Goal: Task Accomplishment & Management: Use online tool/utility

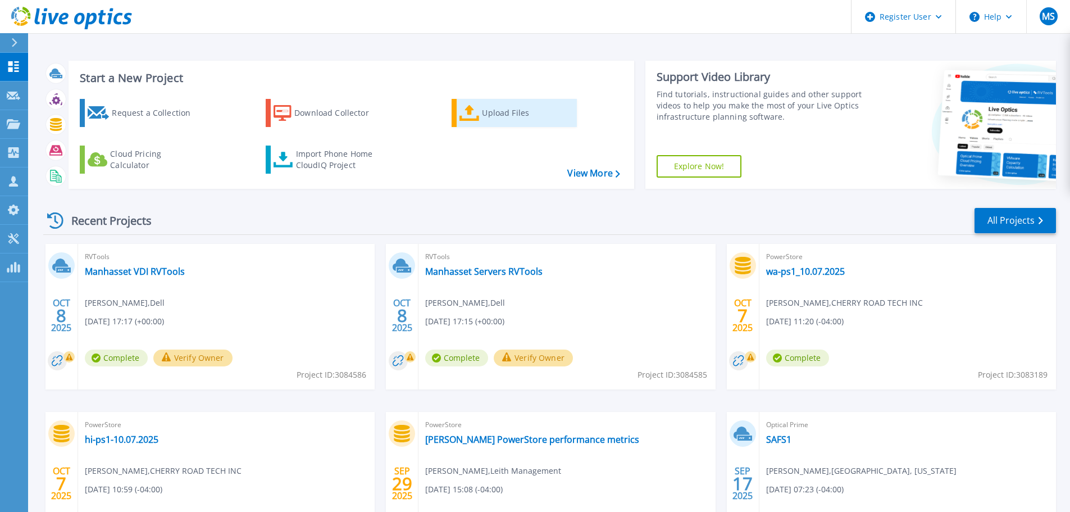
click at [481, 119] on link "Upload Files" at bounding box center [514, 113] width 125 height 28
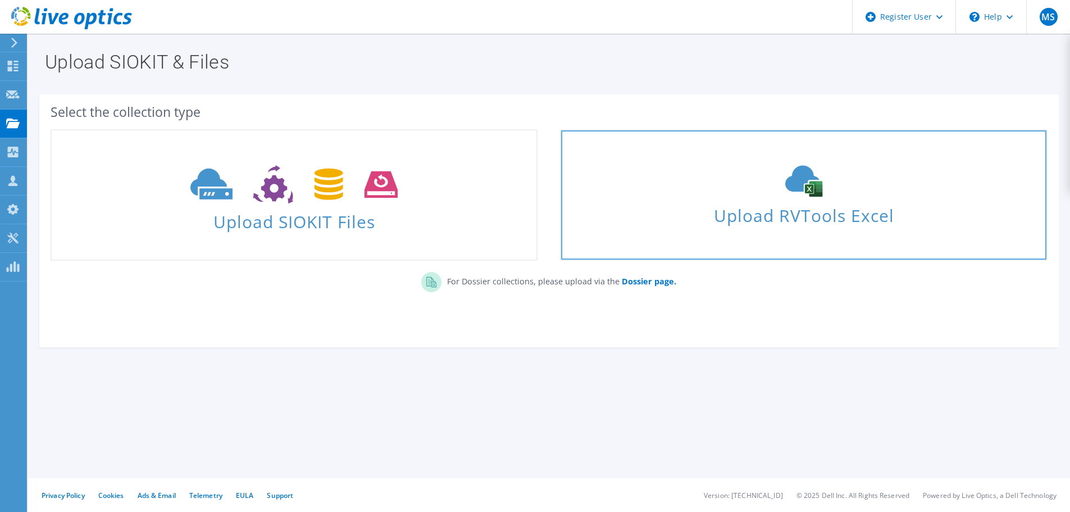
click at [771, 225] on span "Upload RVTools Excel" at bounding box center [803, 213] width 485 height 24
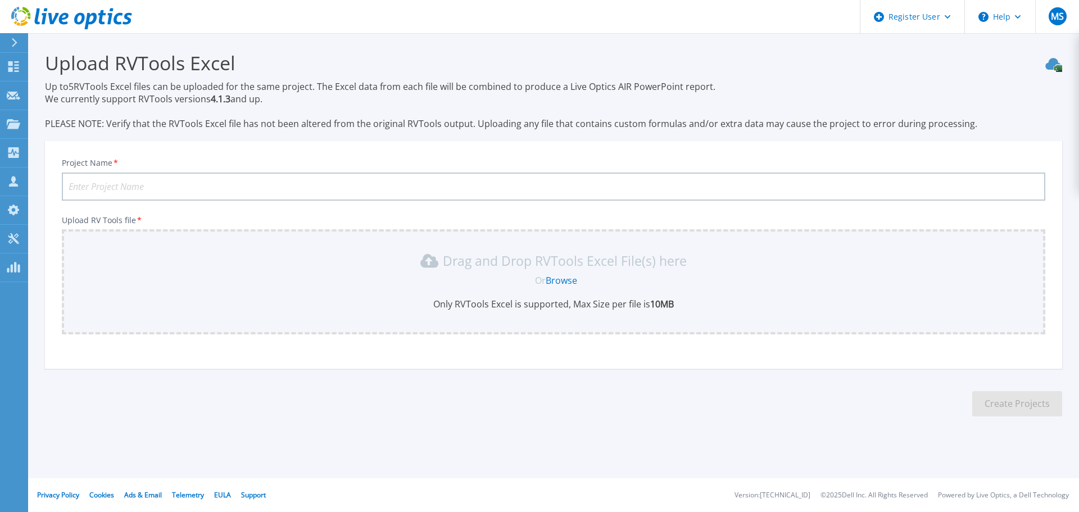
click at [207, 181] on input "Project Name *" at bounding box center [553, 186] width 983 height 28
type input "JMT Live Optics"
click at [570, 280] on link "Browse" at bounding box center [561, 280] width 31 height 12
click at [12, 128] on icon at bounding box center [13, 124] width 13 height 10
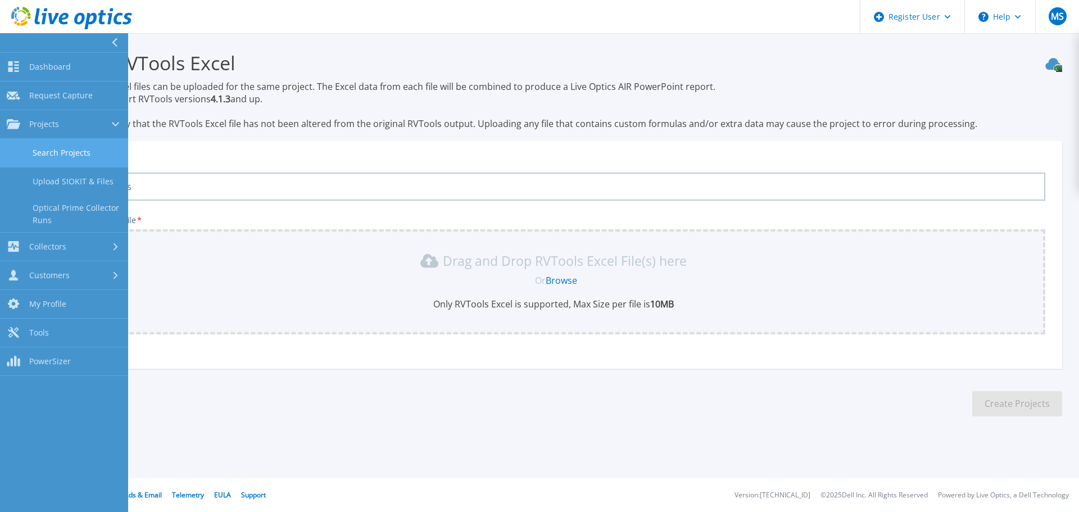
click at [48, 149] on link "Search Projects" at bounding box center [64, 153] width 128 height 29
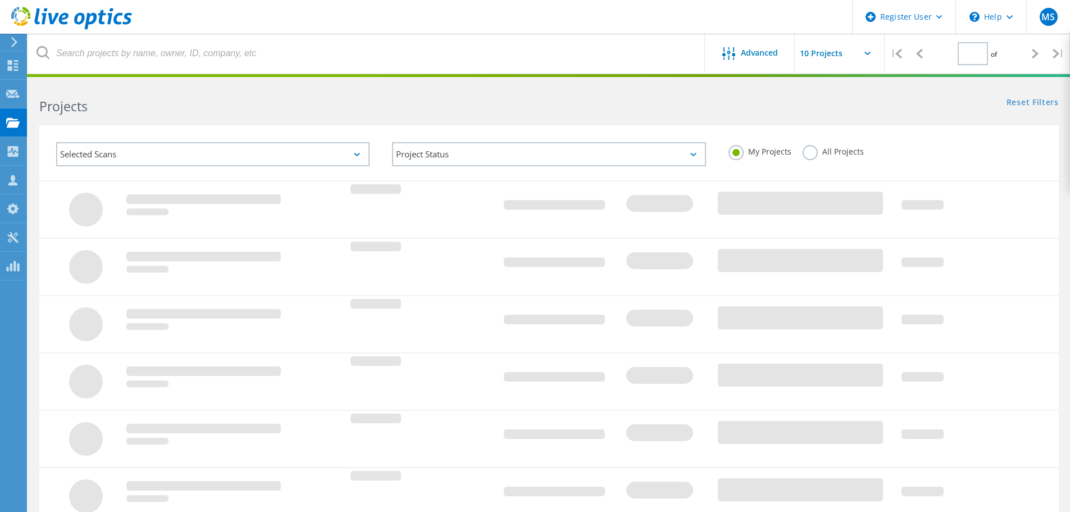
type input "1"
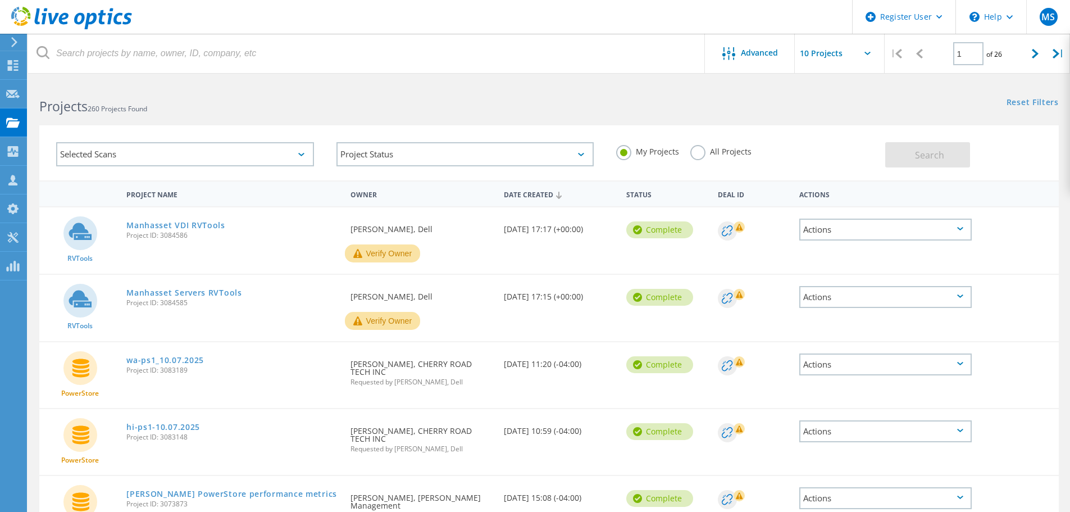
click at [828, 51] on input "text" at bounding box center [851, 53] width 112 height 39
click at [831, 136] on div "Show 40 Projects" at bounding box center [851, 138] width 111 height 19
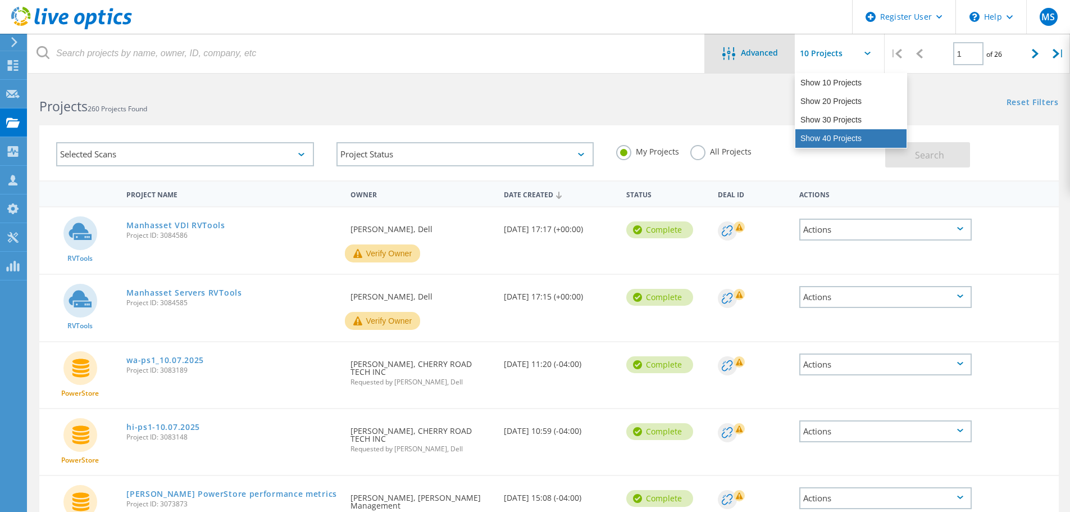
type input "Show 40 Projects"
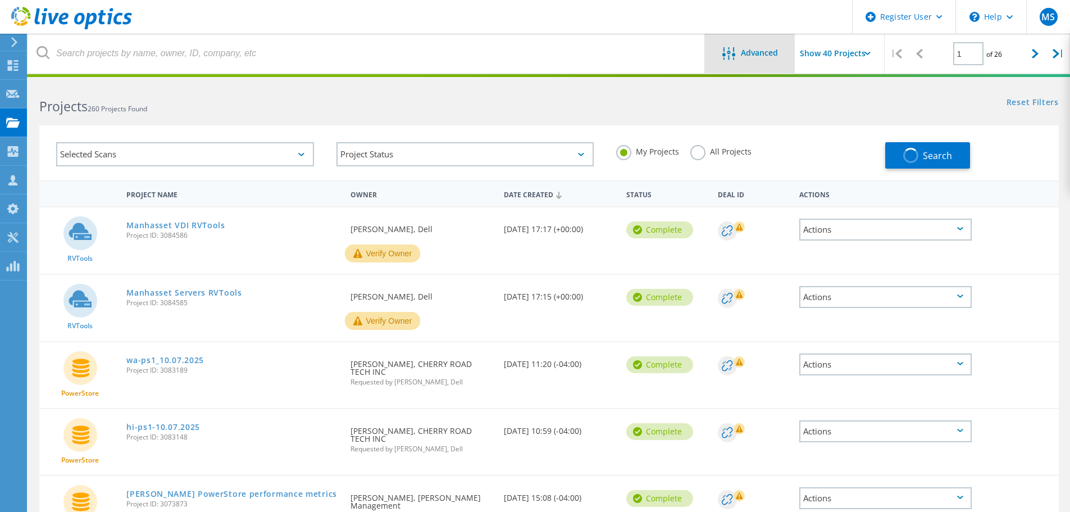
click at [746, 59] on div "Advanced" at bounding box center [750, 54] width 90 height 14
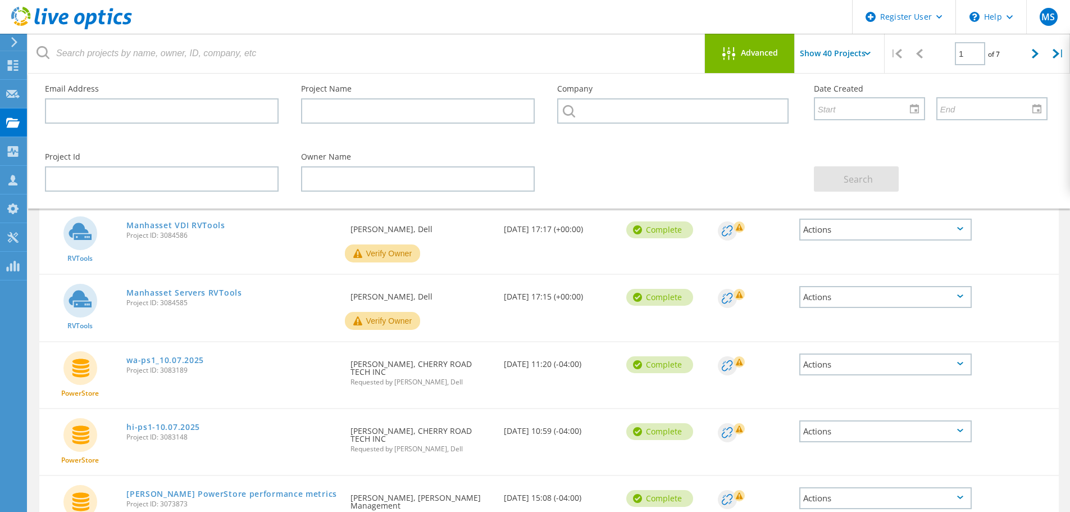
click at [614, 146] on div at bounding box center [674, 145] width 256 height 7
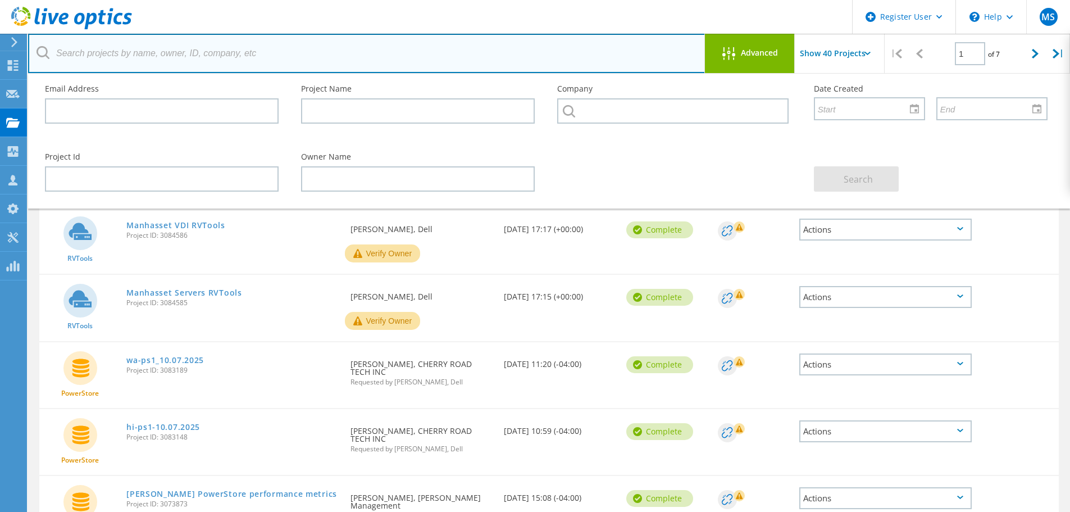
click at [436, 40] on input "text" at bounding box center [367, 53] width 678 height 39
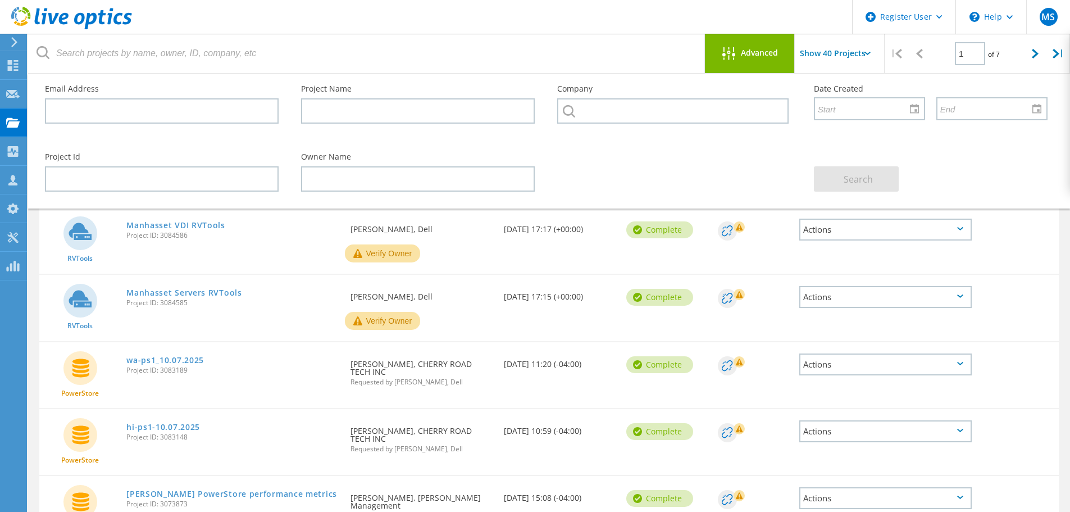
click at [400, 22] on header "Register User \n Help Explore Helpful Articles Contact Support MS Dell User Man…" at bounding box center [535, 17] width 1070 height 34
click at [762, 51] on span "Advanced" at bounding box center [759, 53] width 37 height 8
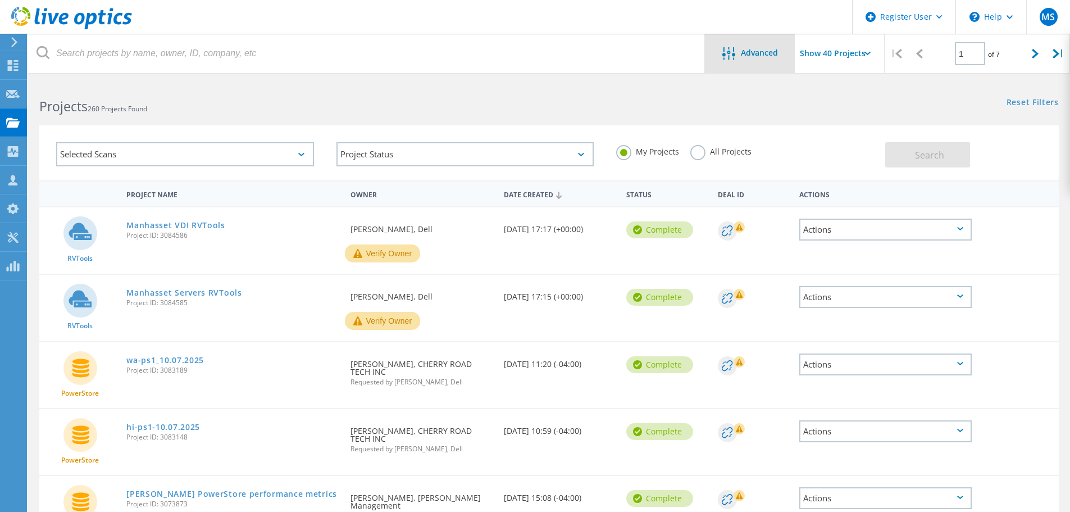
click at [761, 51] on span "Advanced" at bounding box center [759, 53] width 37 height 8
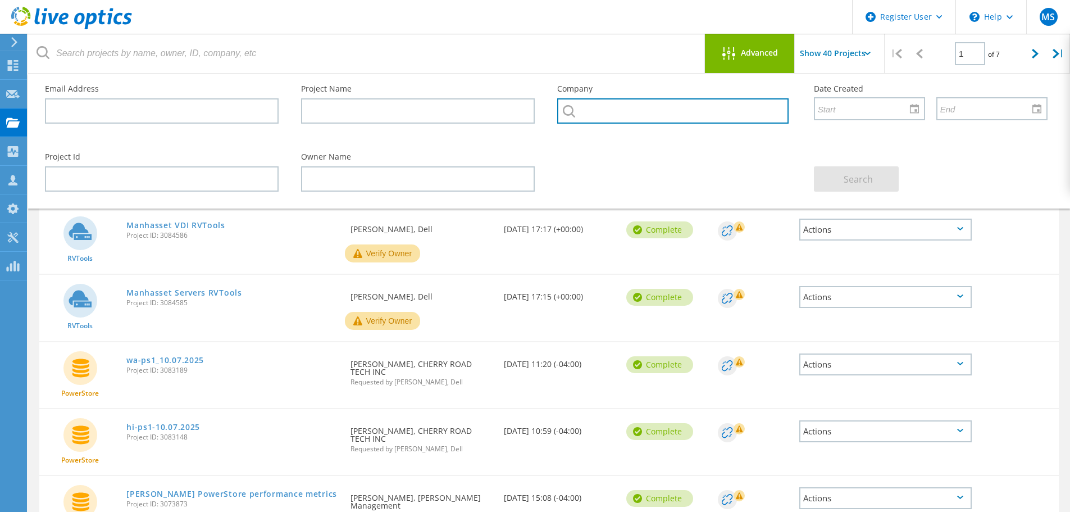
click at [707, 112] on input "text" at bounding box center [672, 110] width 231 height 25
click at [745, 49] on span "Advanced" at bounding box center [759, 53] width 37 height 8
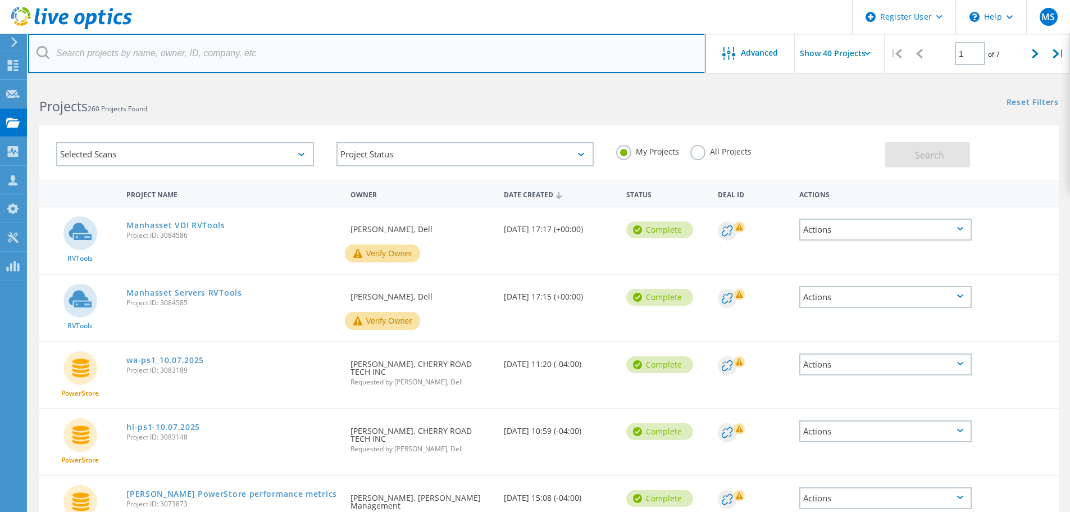
click at [140, 49] on input "text" at bounding box center [367, 53] width 678 height 39
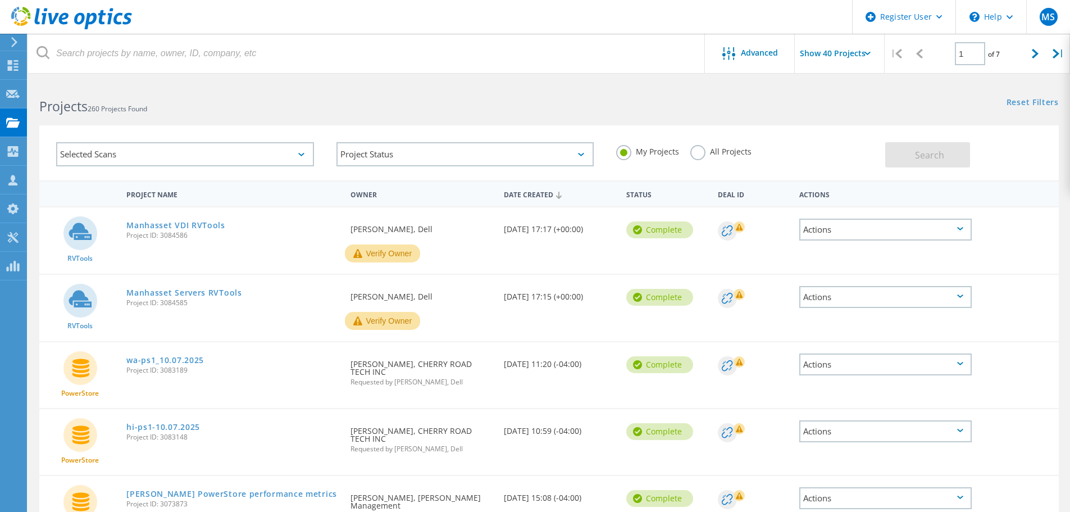
drag, startPoint x: 222, startPoint y: 361, endPoint x: 215, endPoint y: 360, distance: 7.3
click at [215, 360] on div "wa-ps1_10.07.2025 Project ID: 3083189" at bounding box center [233, 363] width 224 height 43
drag, startPoint x: 193, startPoint y: 373, endPoint x: 161, endPoint y: 373, distance: 31.5
click at [161, 373] on span "Project ID: 3083189" at bounding box center [232, 370] width 213 height 7
copy span "3083189"
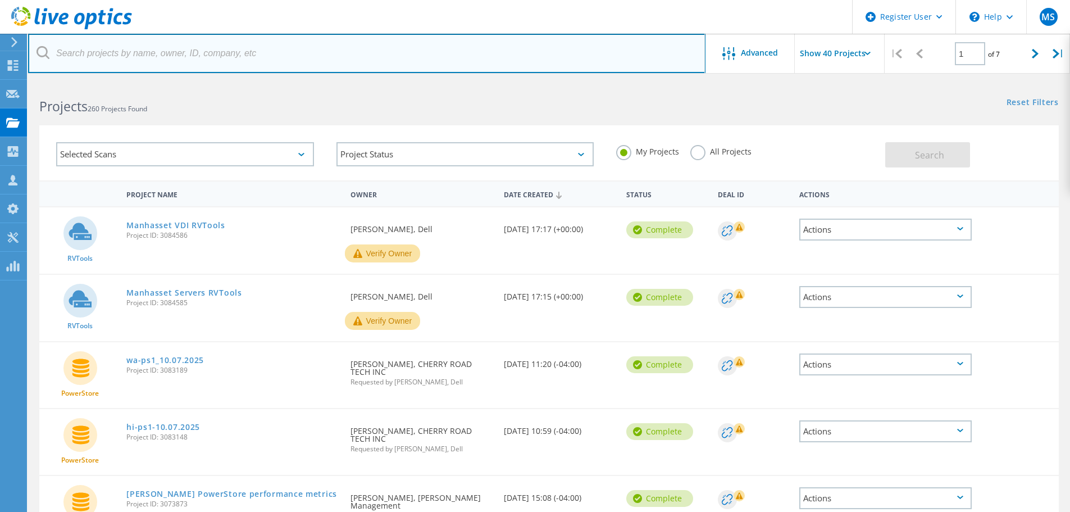
click at [142, 48] on input "text" at bounding box center [367, 53] width 678 height 39
paste input "3083189"
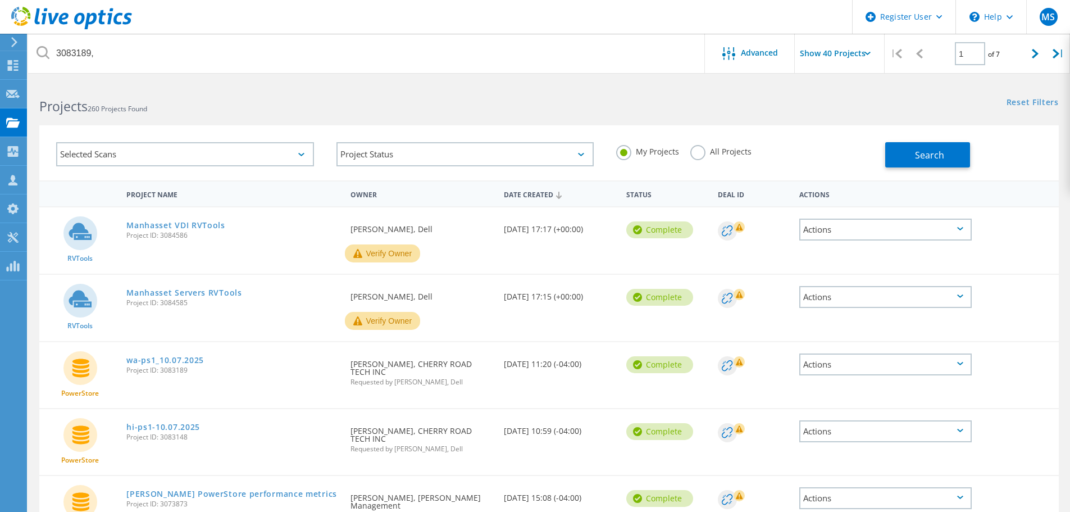
drag, startPoint x: 187, startPoint y: 306, endPoint x: 160, endPoint y: 303, distance: 26.6
click at [160, 303] on span "Project ID: 3084585" at bounding box center [232, 302] width 213 height 7
copy span "3084585"
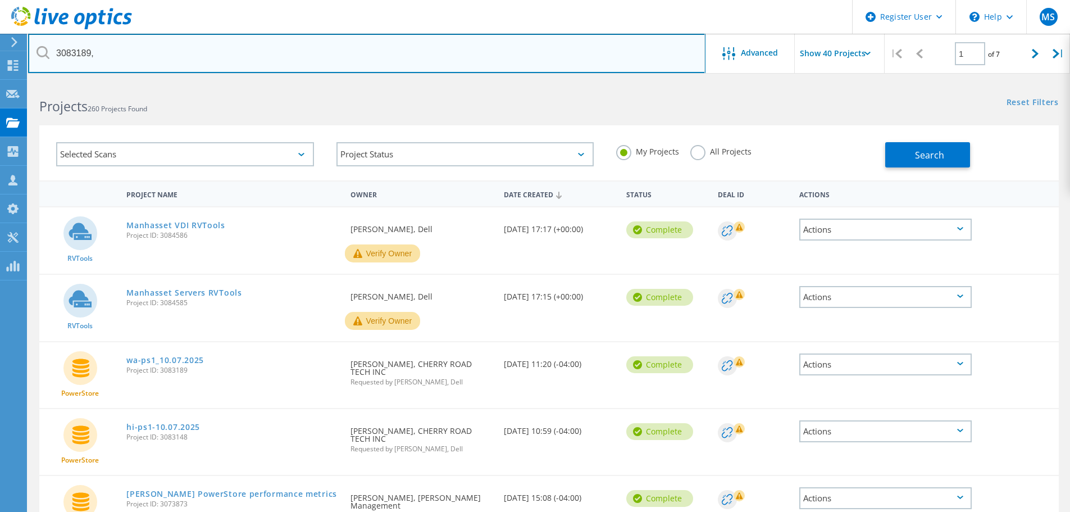
click at [135, 59] on input "3083189," at bounding box center [367, 53] width 678 height 39
paste input "3084585"
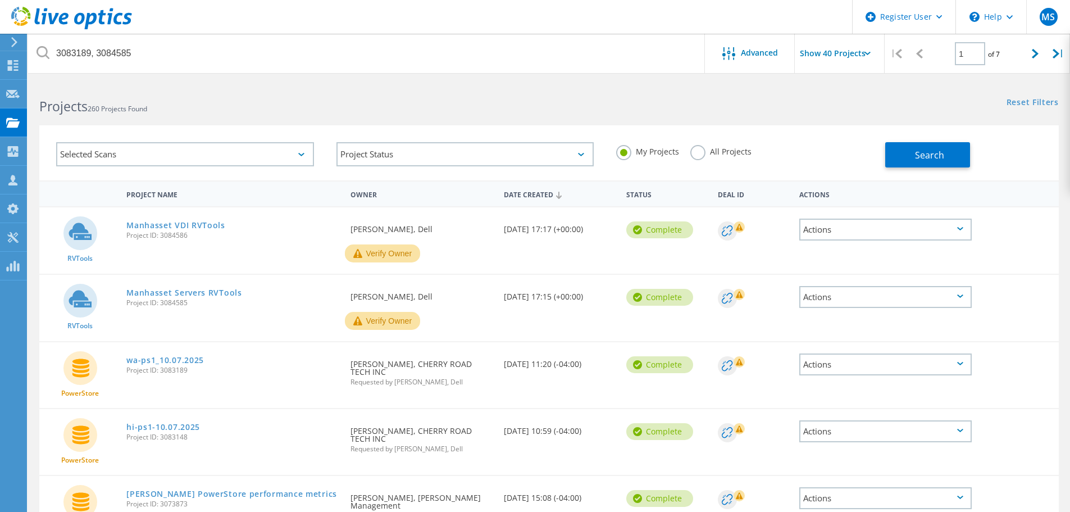
click at [705, 158] on div "All Projects" at bounding box center [721, 153] width 61 height 16
click at [701, 152] on label "All Projects" at bounding box center [721, 150] width 61 height 11
click at [0, 0] on input "All Projects" at bounding box center [0, 0] width 0 height 0
click at [905, 148] on button "Search" at bounding box center [927, 154] width 85 height 25
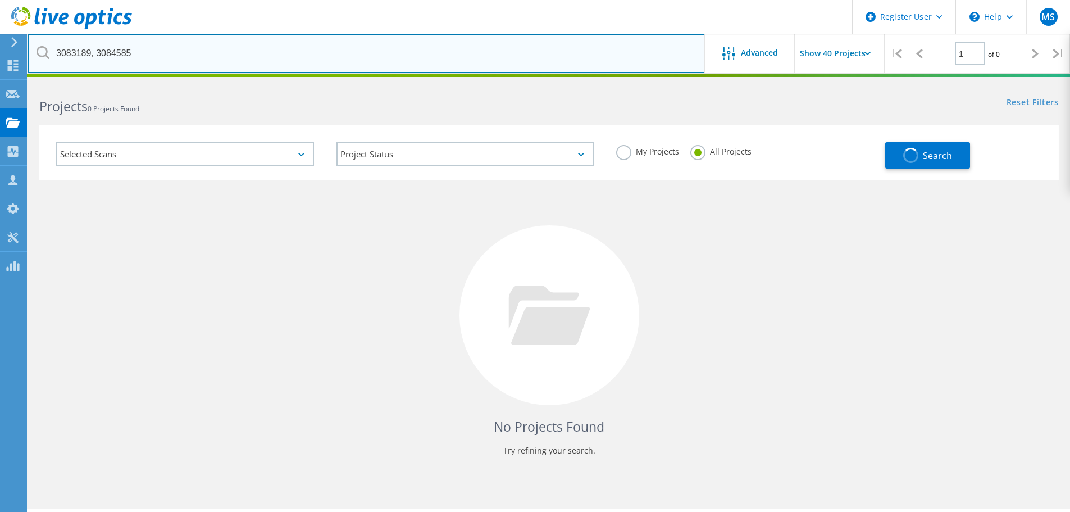
drag, startPoint x: 155, startPoint y: 56, endPoint x: 12, endPoint y: 49, distance: 142.8
click at [13, 81] on div "Register User \n Help Explore Helpful Articles Contact Support MS Dell User Man…" at bounding box center [535, 311] width 1070 height 461
type input "3"
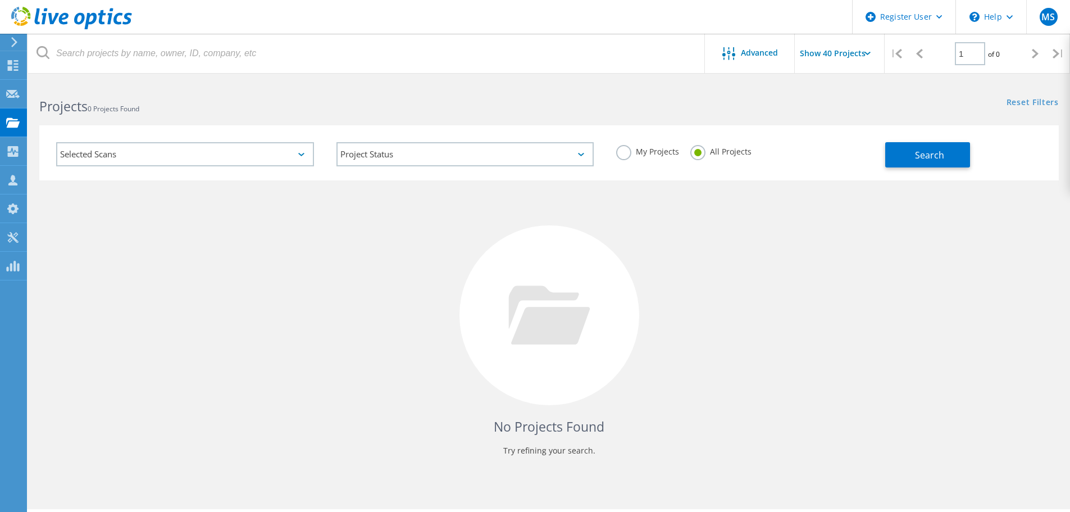
click at [856, 52] on input "Show 40 Projects" at bounding box center [851, 53] width 112 height 39
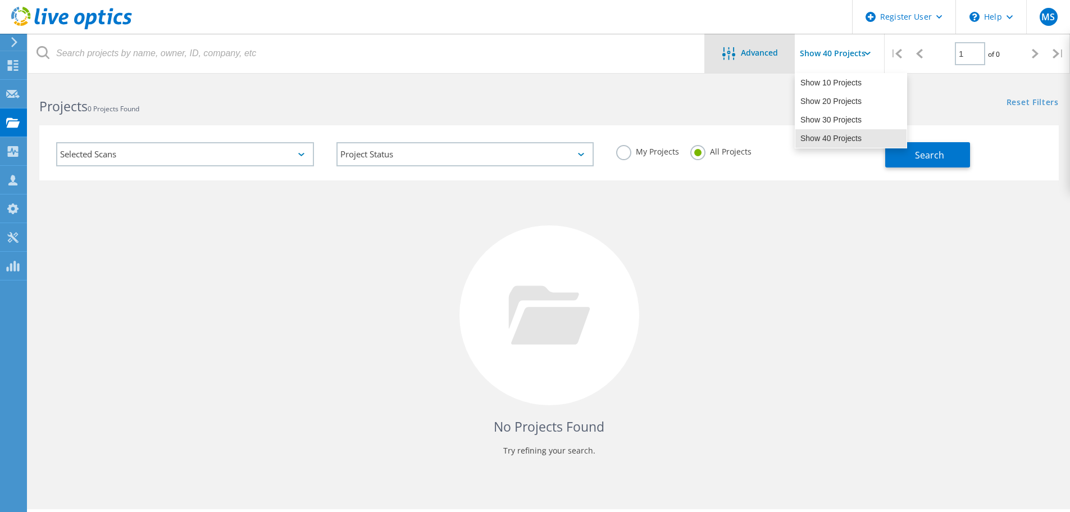
click at [772, 54] on span "Advanced" at bounding box center [759, 53] width 37 height 8
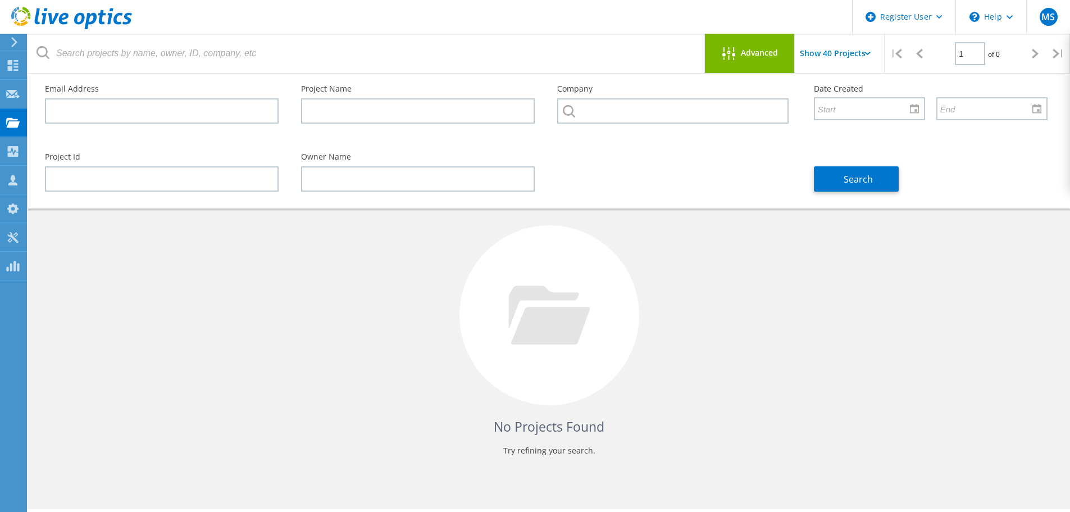
click at [808, 258] on div "No Projects Found Try refining your search." at bounding box center [549, 325] width 1020 height 290
click at [484, 290] on div at bounding box center [550, 315] width 180 height 180
click at [768, 56] on span "Advanced" at bounding box center [759, 53] width 37 height 8
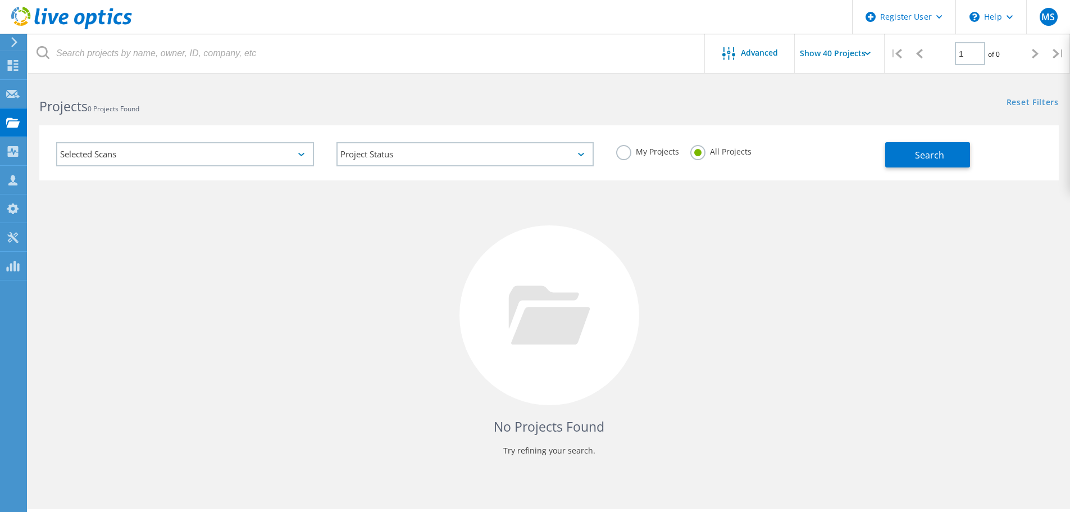
click at [135, 109] on span "0 Projects Found" at bounding box center [114, 109] width 52 height 10
click at [153, 111] on h2 "Projects 0 Projects Found" at bounding box center [288, 106] width 498 height 19
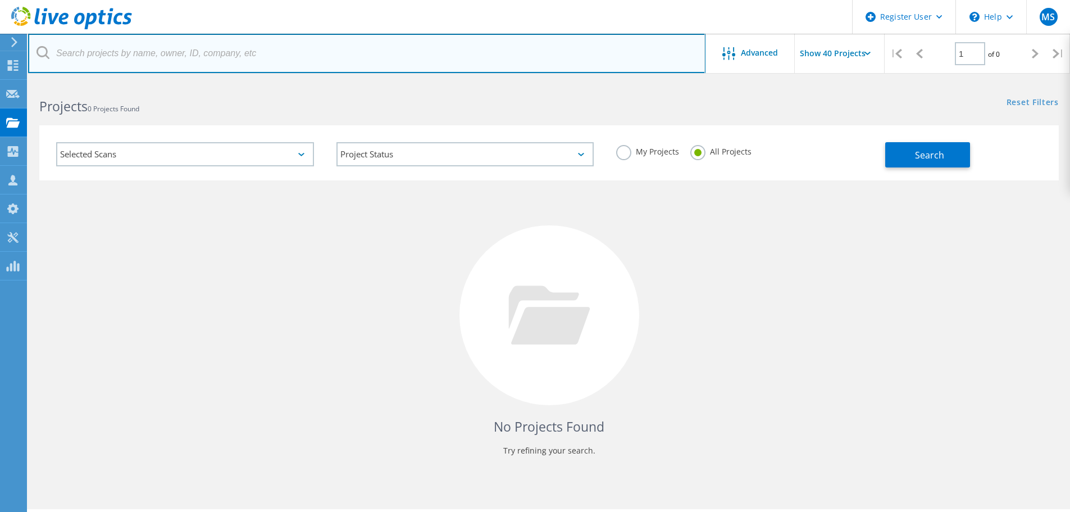
click at [149, 58] on input "text" at bounding box center [367, 53] width 678 height 39
click at [326, 62] on input "text" at bounding box center [367, 53] width 678 height 39
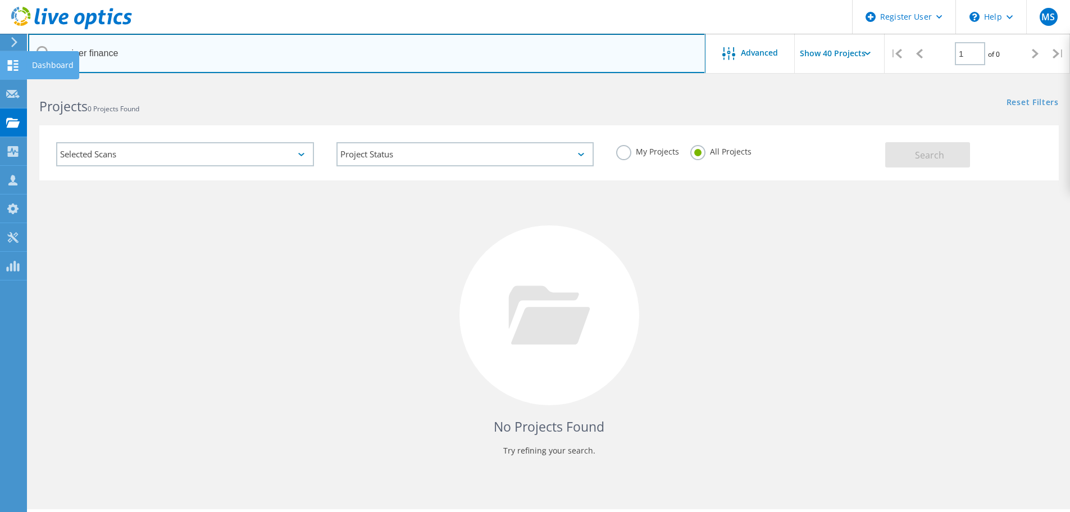
click at [0, 81] on div "Register User \n Help Explore Helpful Articles Contact Support MS Dell User Man…" at bounding box center [535, 311] width 1070 height 461
paste input "Mariner Fin"
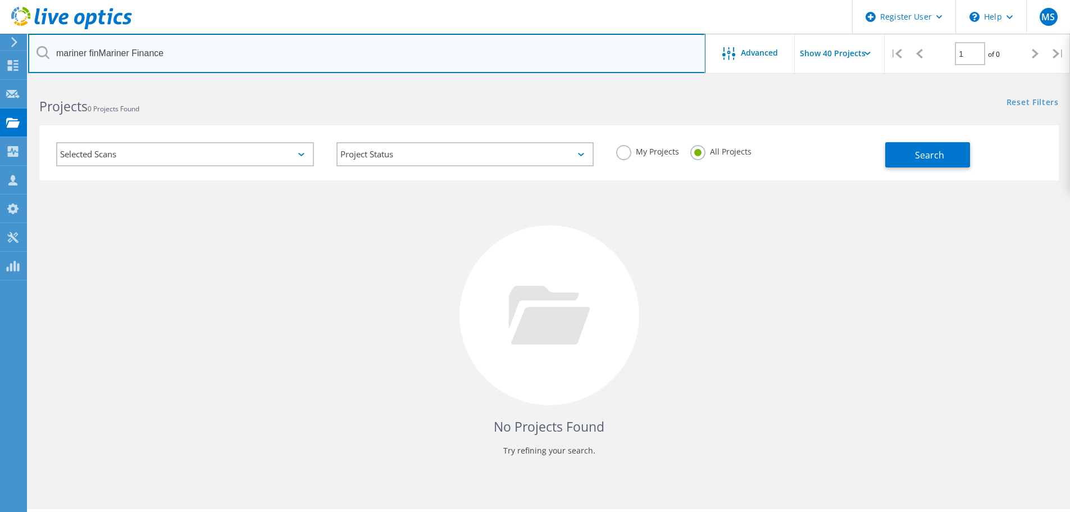
click at [102, 50] on input "mariner finMariner Finance" at bounding box center [367, 53] width 678 height 39
paste input "text"
type input "Mariner Finance"
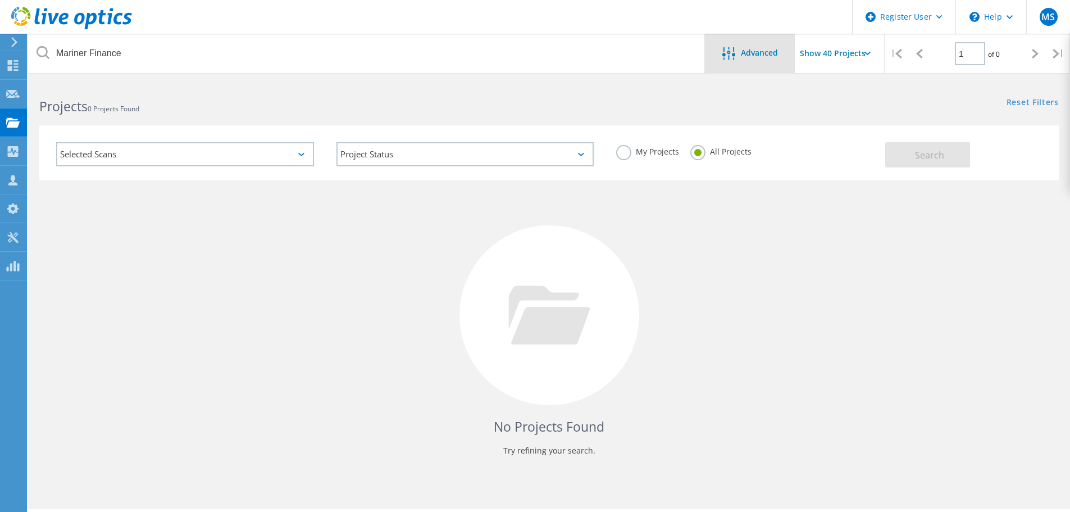
click at [742, 55] on span "Advanced" at bounding box center [759, 53] width 37 height 8
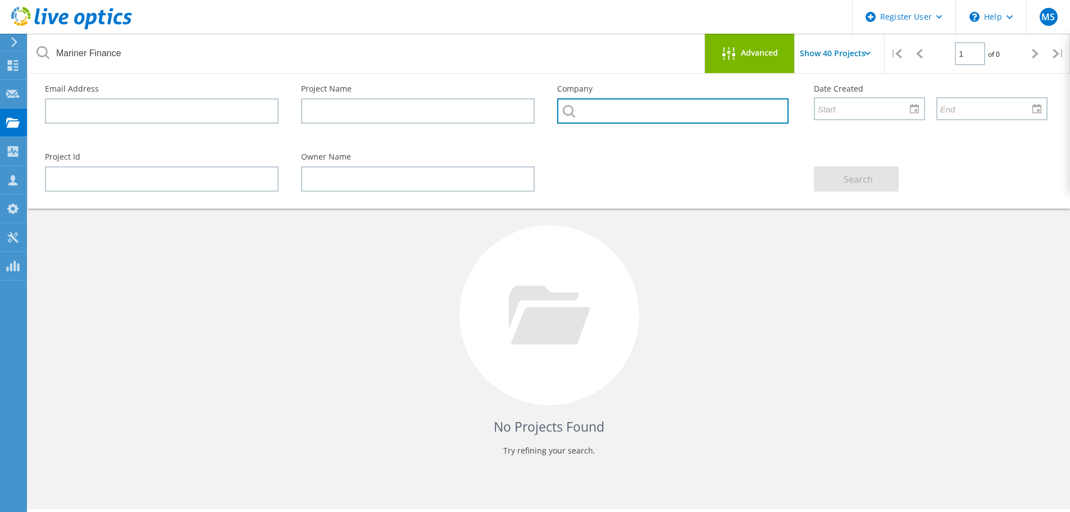
click at [696, 117] on input "text" at bounding box center [672, 110] width 231 height 25
paste input "Mariner Finance"
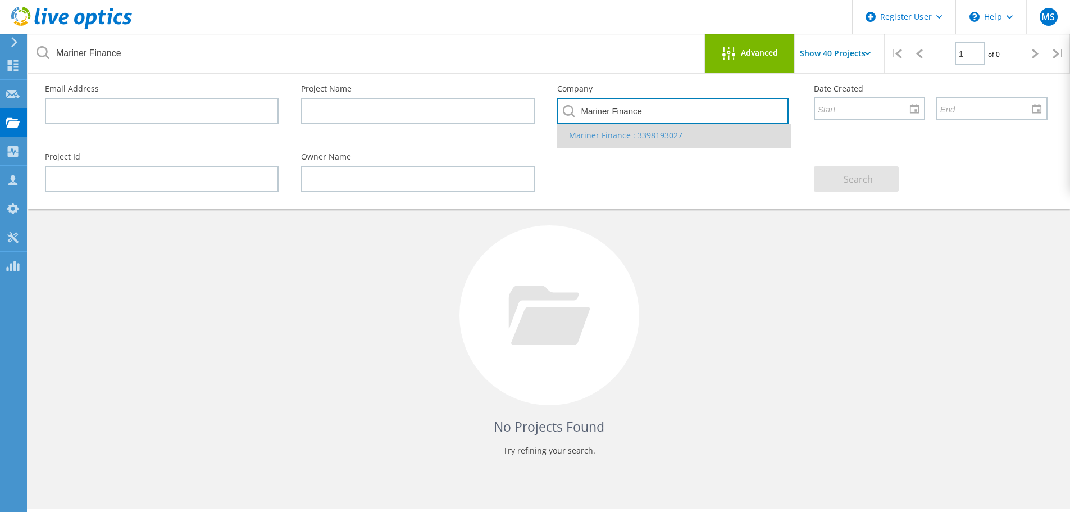
type input "Mariner Finance"
click at [644, 137] on li "Mariner Finance : 3398193027" at bounding box center [674, 136] width 233 height 24
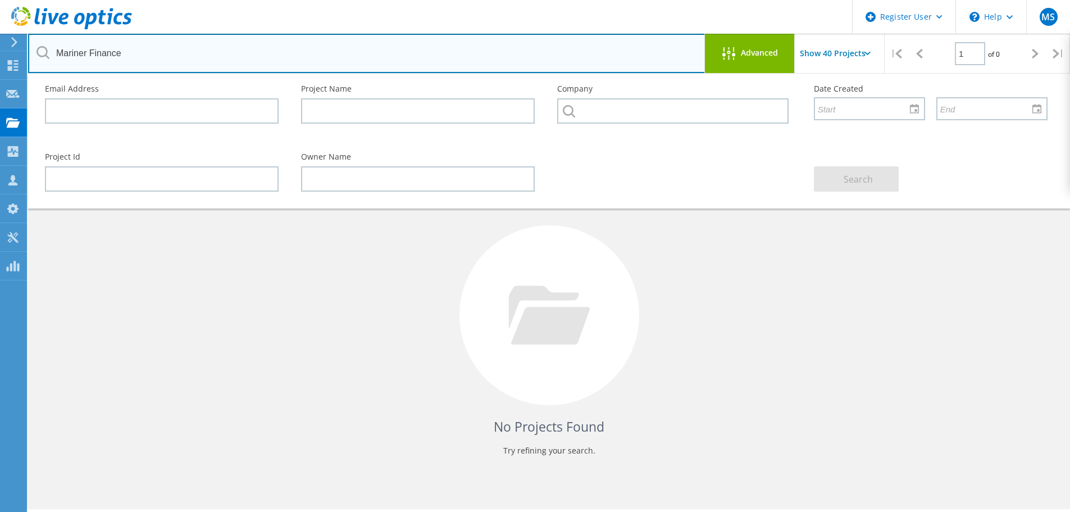
drag, startPoint x: 211, startPoint y: 60, endPoint x: 46, endPoint y: 58, distance: 164.6
click at [46, 58] on div "Mariner Finance" at bounding box center [366, 53] width 677 height 39
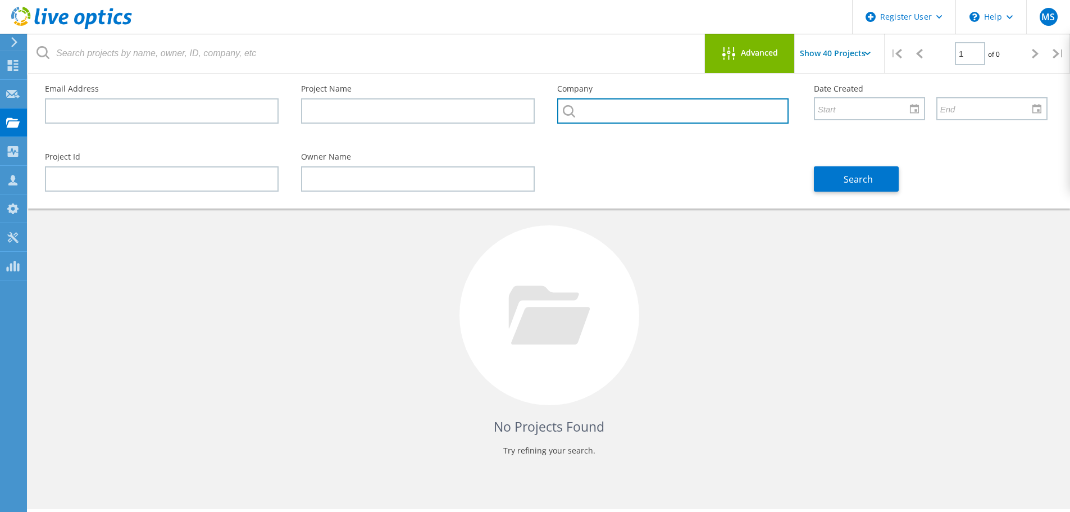
click at [646, 121] on input "text" at bounding box center [672, 110] width 231 height 25
click at [617, 98] on input "text" at bounding box center [672, 110] width 231 height 25
click at [612, 107] on input "text" at bounding box center [672, 110] width 231 height 25
paste input "Mariner Finance"
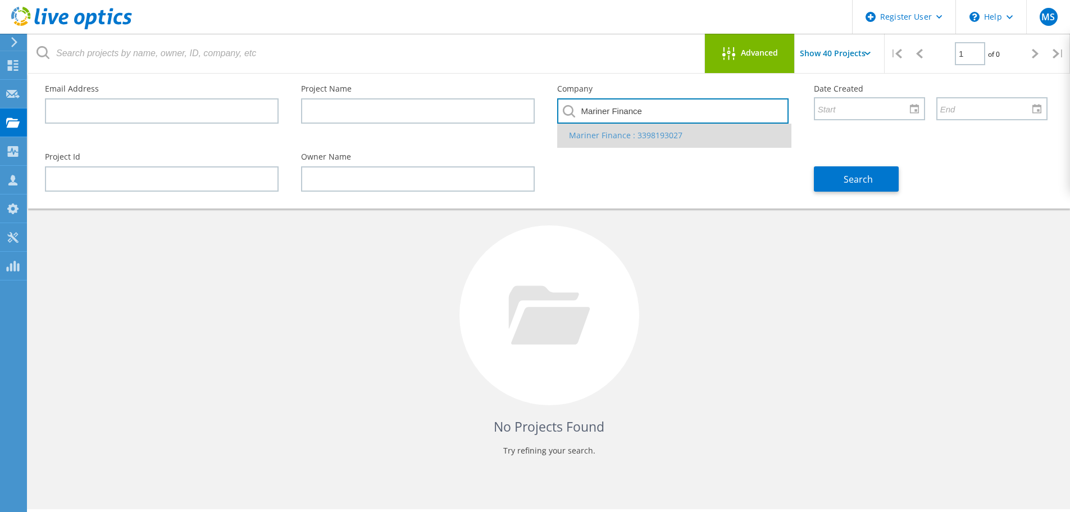
type input "Mariner Finance"
click at [627, 126] on li "Mariner Finance : 3398193027" at bounding box center [674, 136] width 233 height 24
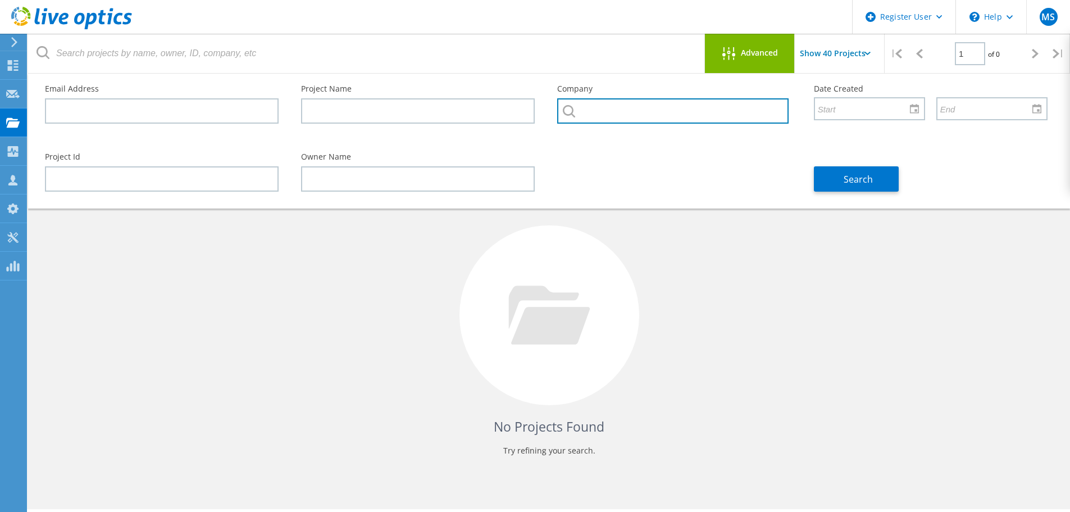
click at [624, 115] on input "text" at bounding box center [672, 110] width 231 height 25
paste input "Mariner Finance"
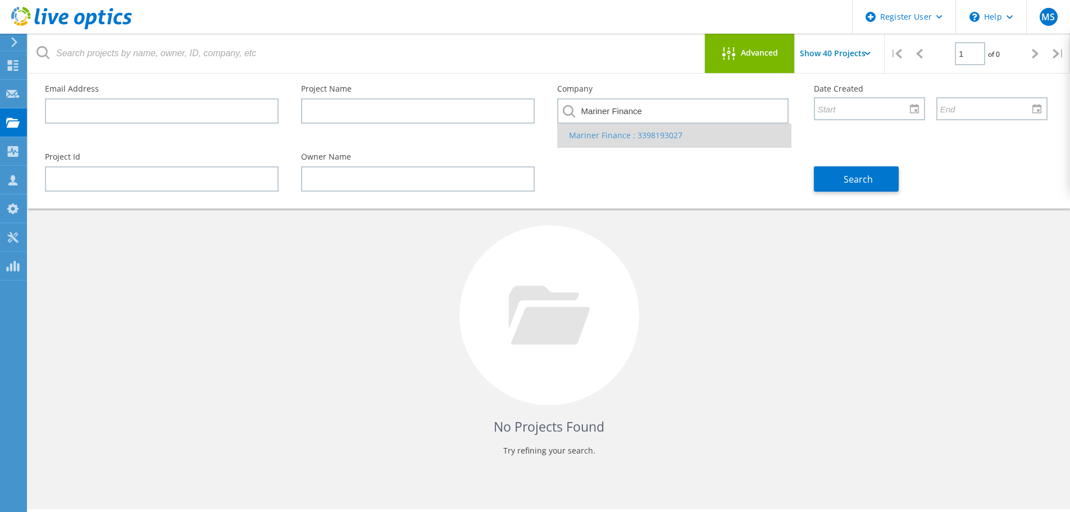
click at [670, 133] on li "Mariner Finance : 3398193027" at bounding box center [674, 136] width 233 height 24
type input "Mariner Finance : 3398193027"
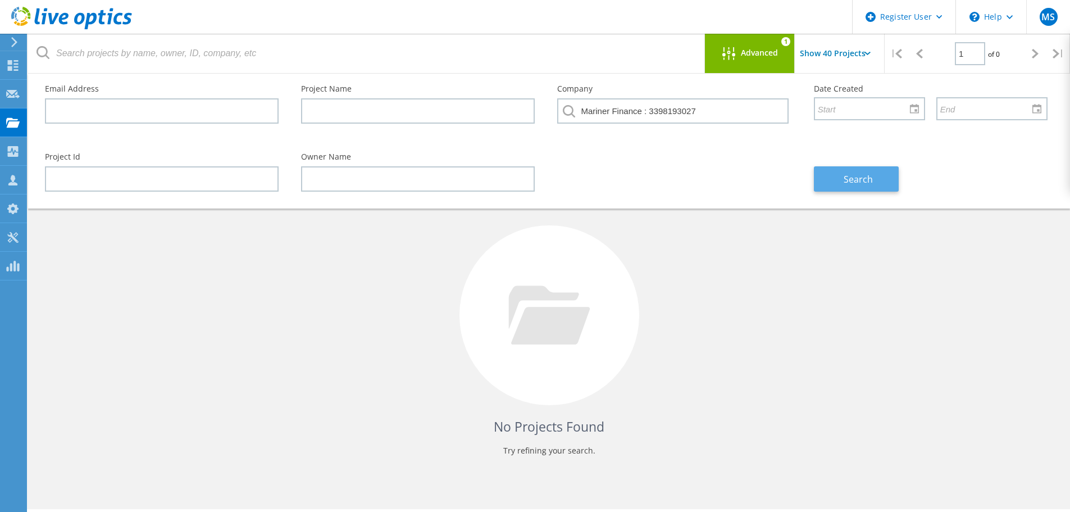
click at [836, 176] on button "Search" at bounding box center [856, 178] width 85 height 25
click at [778, 266] on div "No Projects Found Try refining your search." at bounding box center [549, 325] width 1020 height 290
click at [500, 365] on div at bounding box center [550, 315] width 180 height 180
click at [411, 408] on div "No Projects Found Try refining your search." at bounding box center [549, 325] width 1020 height 290
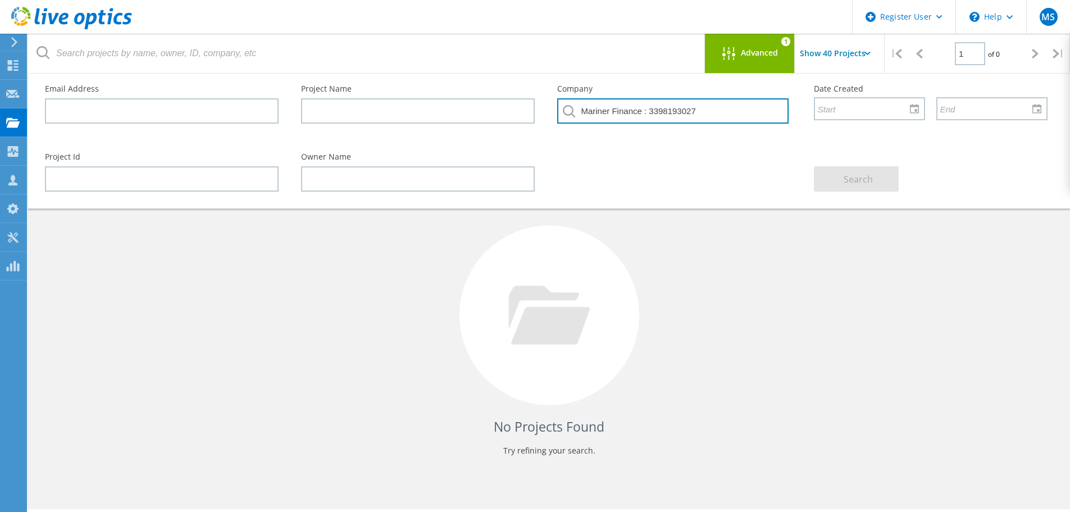
click at [635, 112] on input "Mariner Finance : 3398193027" at bounding box center [672, 110] width 231 height 25
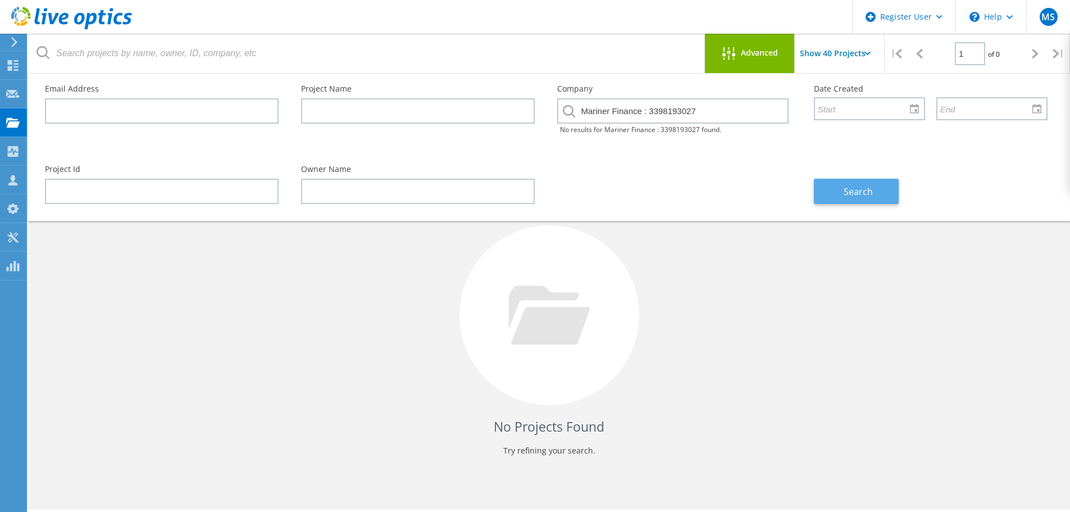
click at [870, 193] on span "Search" at bounding box center [858, 191] width 29 height 12
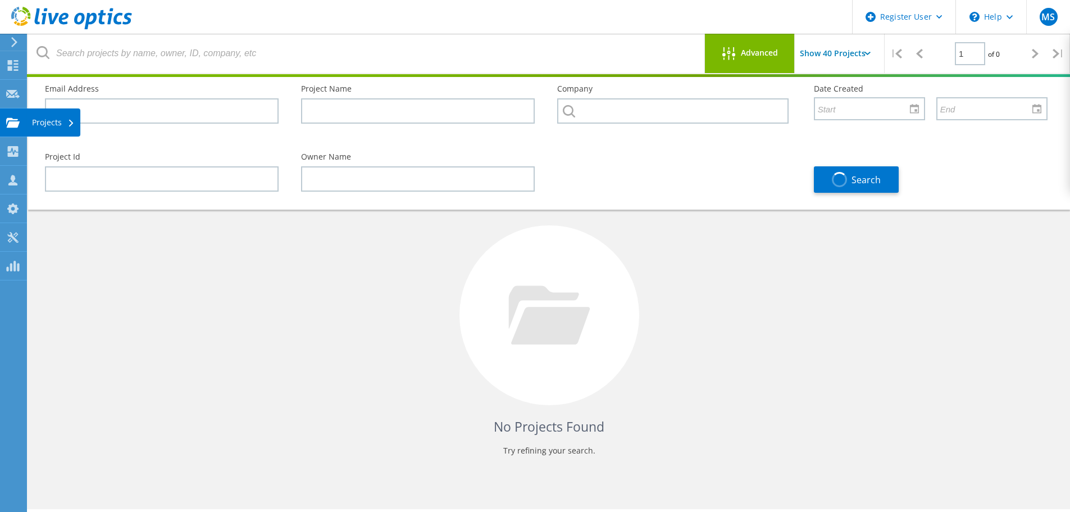
click at [17, 121] on icon at bounding box center [12, 122] width 13 height 11
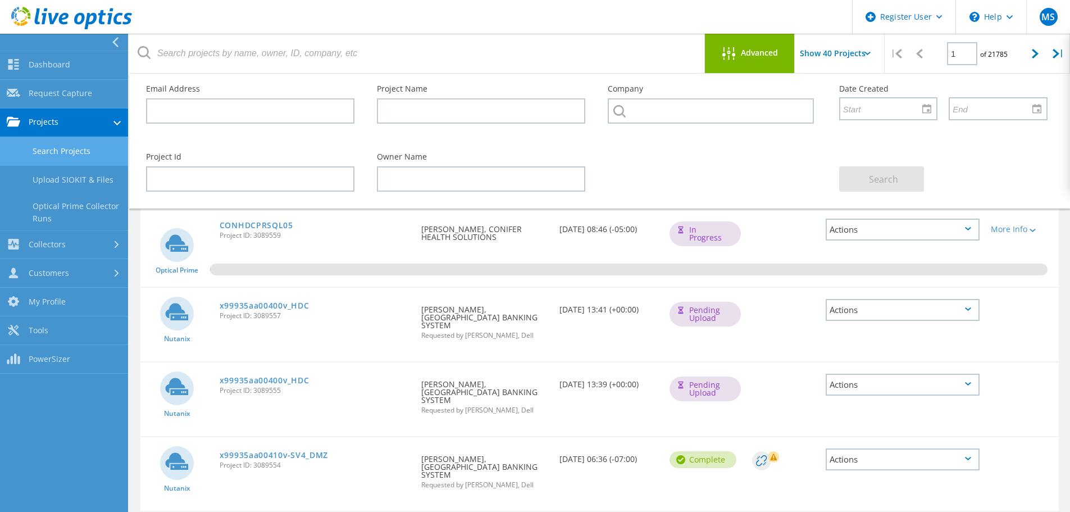
click at [373, 257] on div "0.02%" at bounding box center [599, 246] width 919 height 79
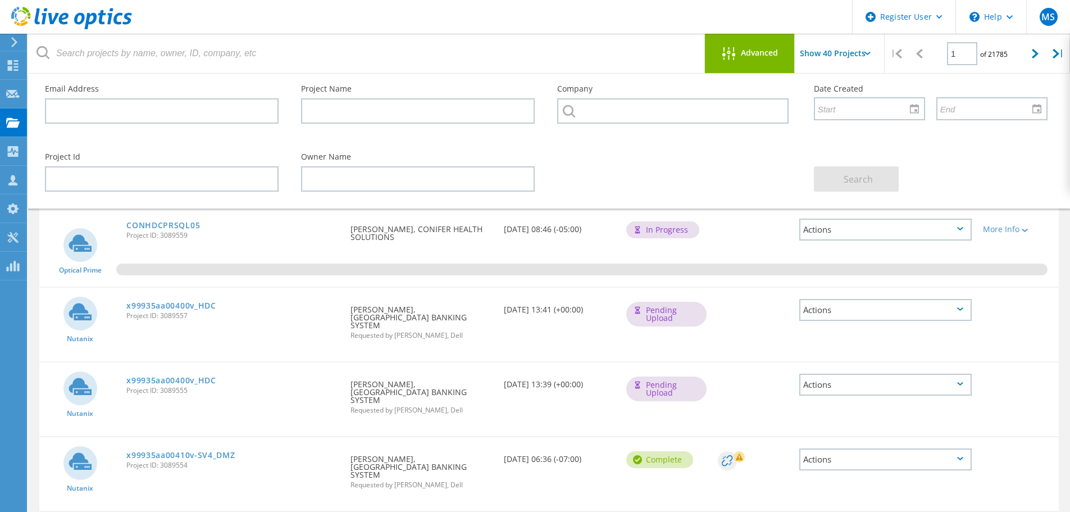
click at [783, 55] on div "Advanced" at bounding box center [750, 54] width 90 height 14
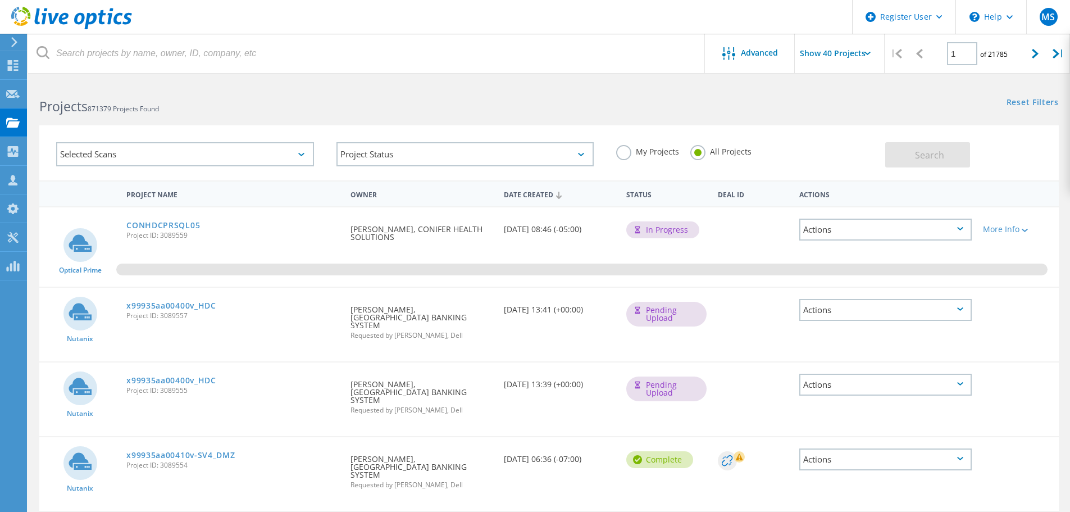
click at [172, 165] on div "Selected Scans" at bounding box center [185, 154] width 258 height 24
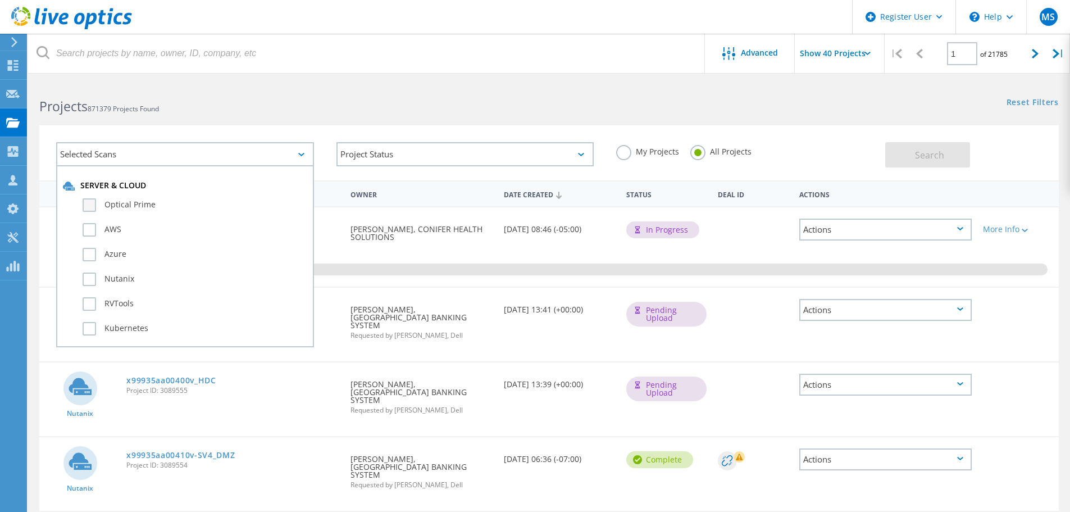
click at [149, 199] on label "Optical Prime" at bounding box center [195, 204] width 225 height 13
click at [0, 0] on input "Optical Prime" at bounding box center [0, 0] width 0 height 0
click at [222, 106] on h2 "Projects 871379 Projects Found" at bounding box center [288, 106] width 498 height 19
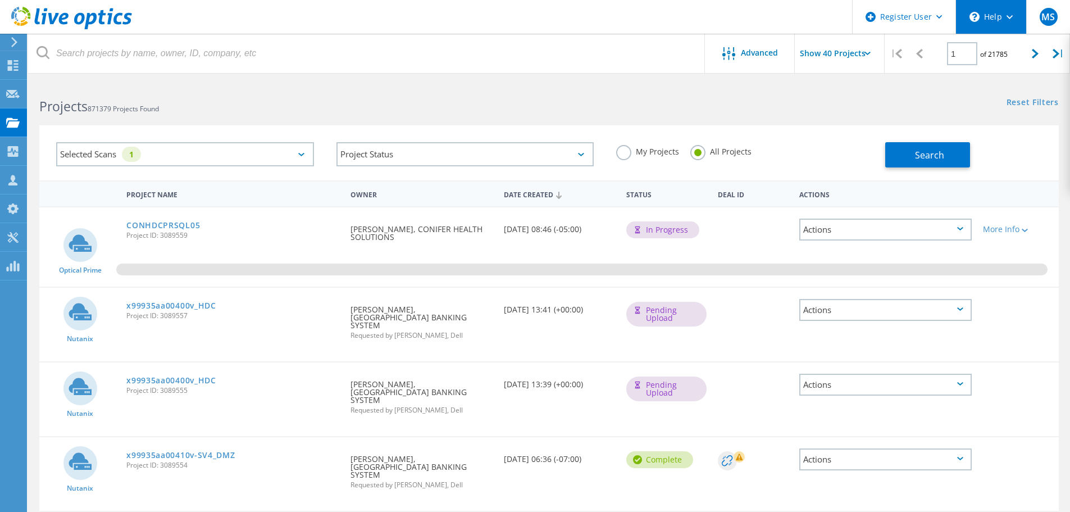
click at [984, 28] on div "\n Help" at bounding box center [991, 17] width 71 height 34
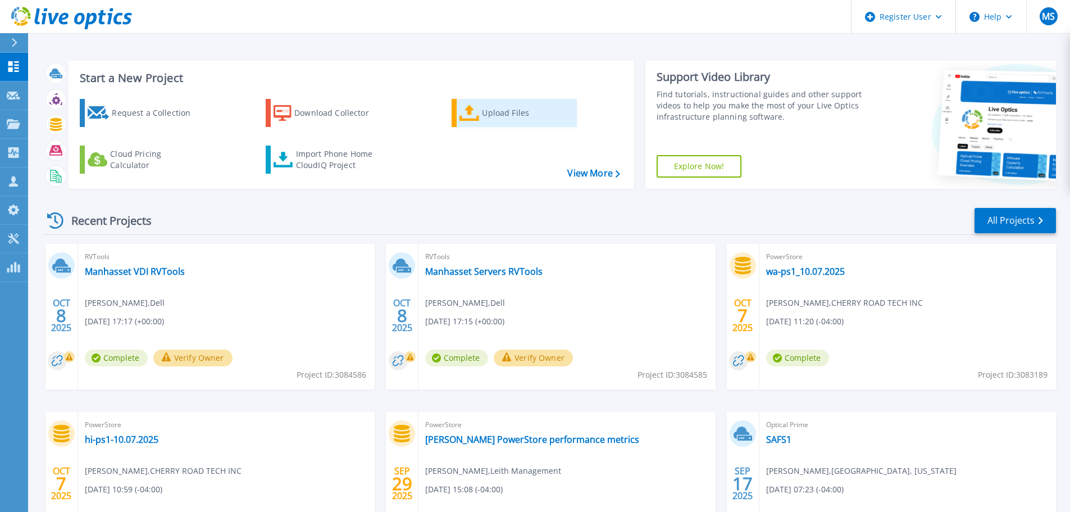
click at [524, 111] on div "Upload Files" at bounding box center [527, 113] width 90 height 22
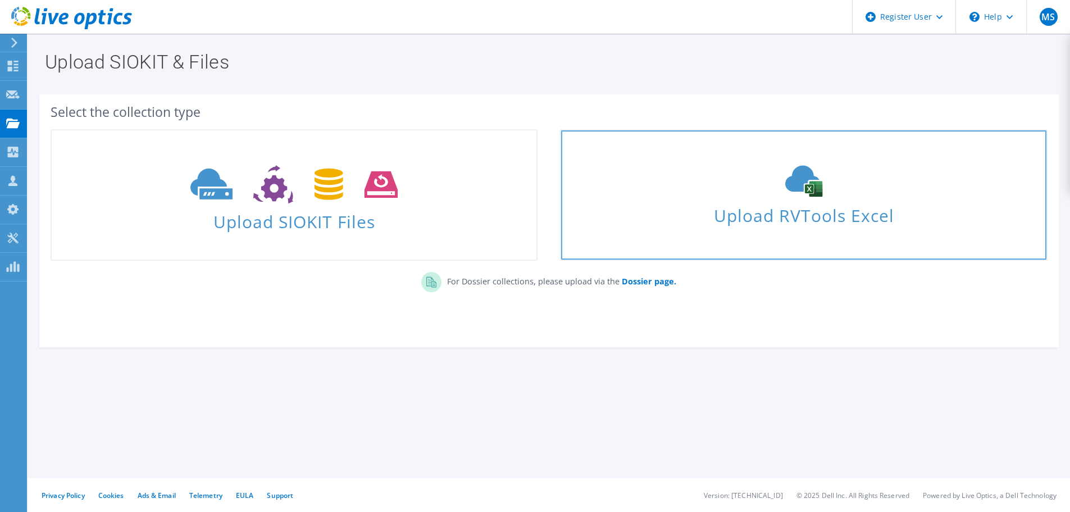
click at [737, 214] on span "Upload RVTools Excel" at bounding box center [803, 213] width 485 height 24
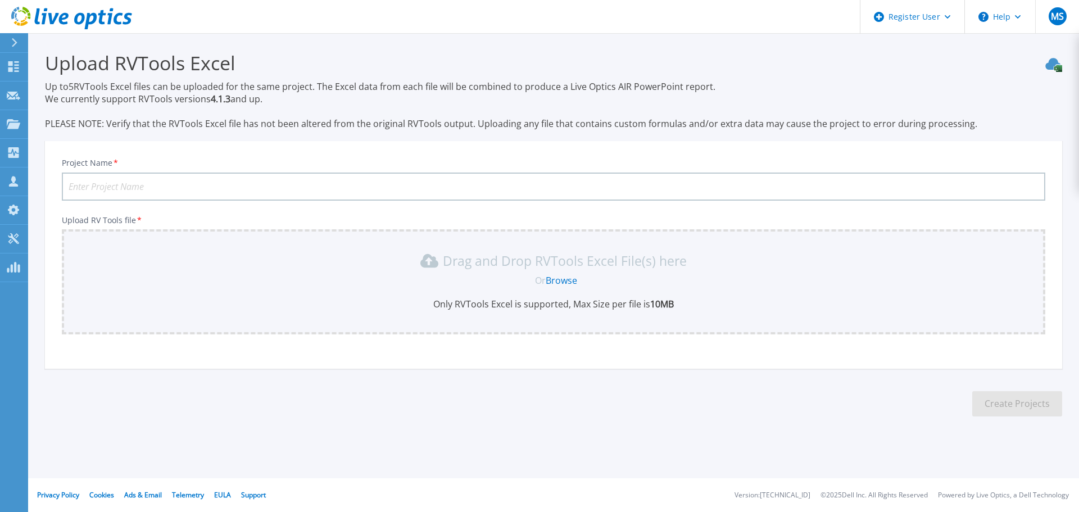
click at [238, 176] on input "Project Name *" at bounding box center [553, 186] width 983 height 28
type input "JMT RV Tools"
click at [560, 278] on link "Browse" at bounding box center [561, 280] width 31 height 12
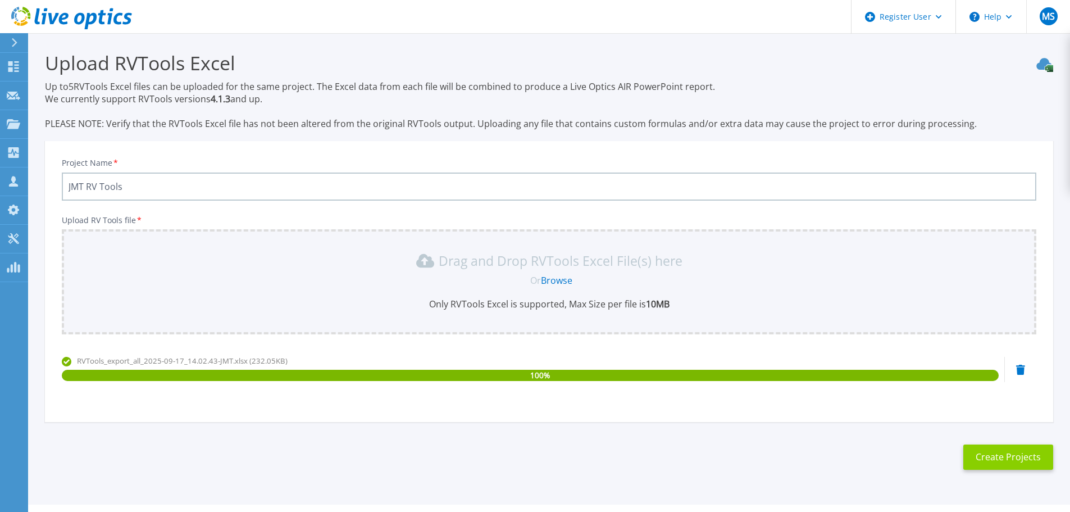
click at [990, 454] on button "Create Projects" at bounding box center [1009, 456] width 90 height 25
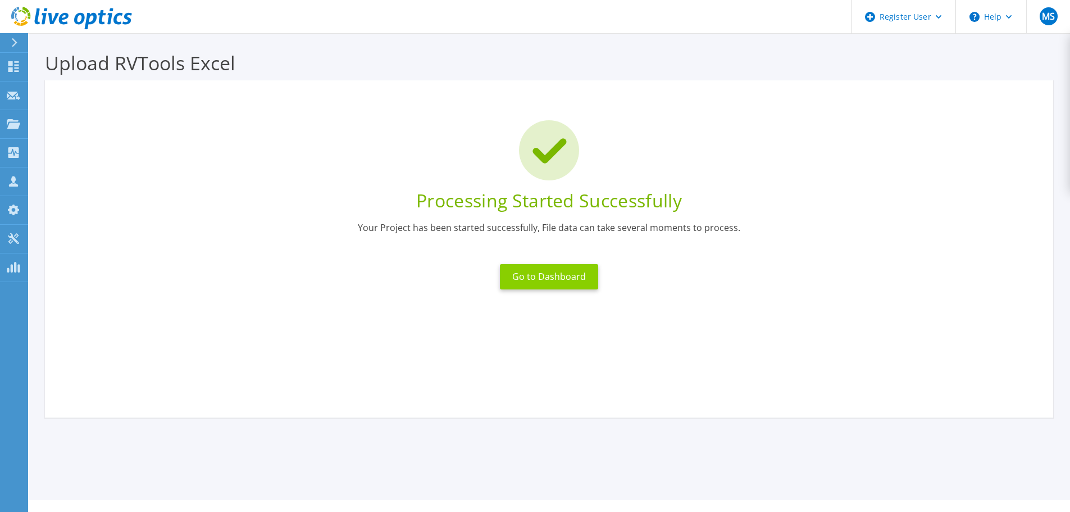
click at [528, 272] on button "Go to Dashboard" at bounding box center [549, 276] width 98 height 25
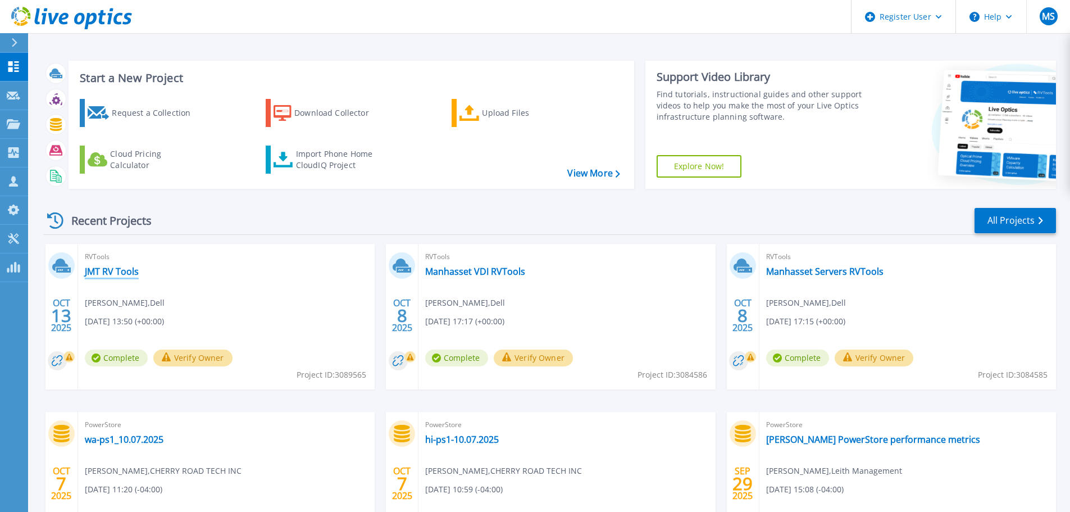
click at [104, 268] on link "JMT RV Tools" at bounding box center [112, 271] width 54 height 11
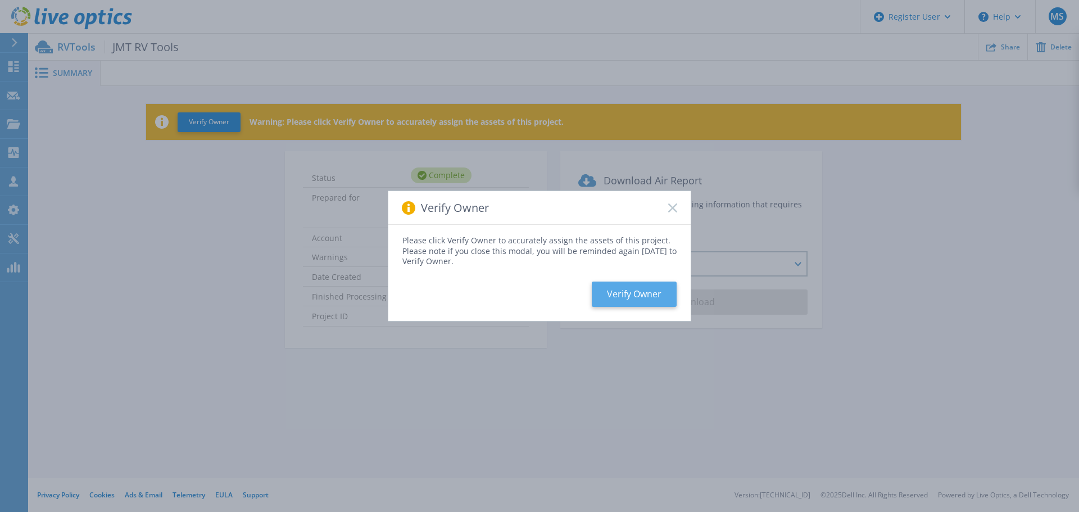
click at [648, 295] on button "Verify Owner" at bounding box center [634, 293] width 85 height 25
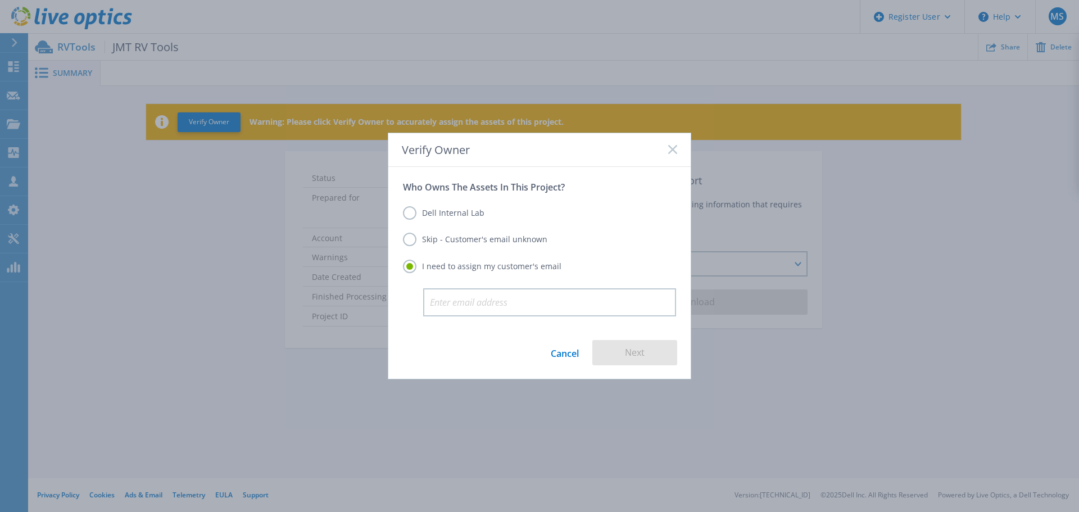
drag, startPoint x: 471, startPoint y: 301, endPoint x: -1236, endPoint y: 117, distance: 1716.7
click at [0, 117] on html "Register User Help MS Dell User Manas Shukla Manas.Shukla@Dell.com Dell My Prof…" at bounding box center [539, 239] width 1079 height 478
click at [492, 239] on label "Skip - Customer's email unknown" at bounding box center [475, 239] width 144 height 13
click at [0, 0] on input "Skip - Customer's email unknown" at bounding box center [0, 0] width 0 height 0
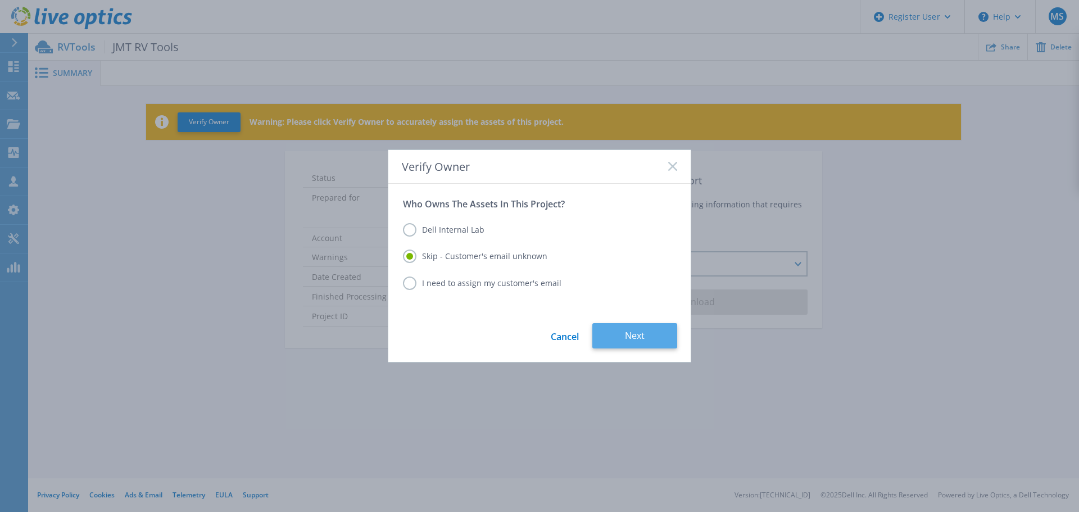
click at [634, 330] on button "Next" at bounding box center [634, 335] width 85 height 25
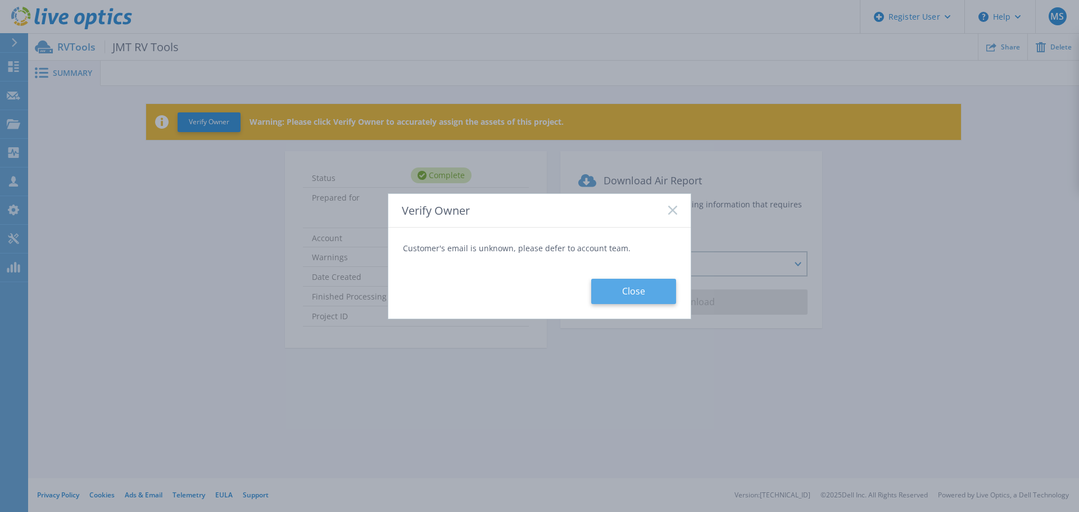
click at [596, 288] on button "Close" at bounding box center [633, 291] width 85 height 25
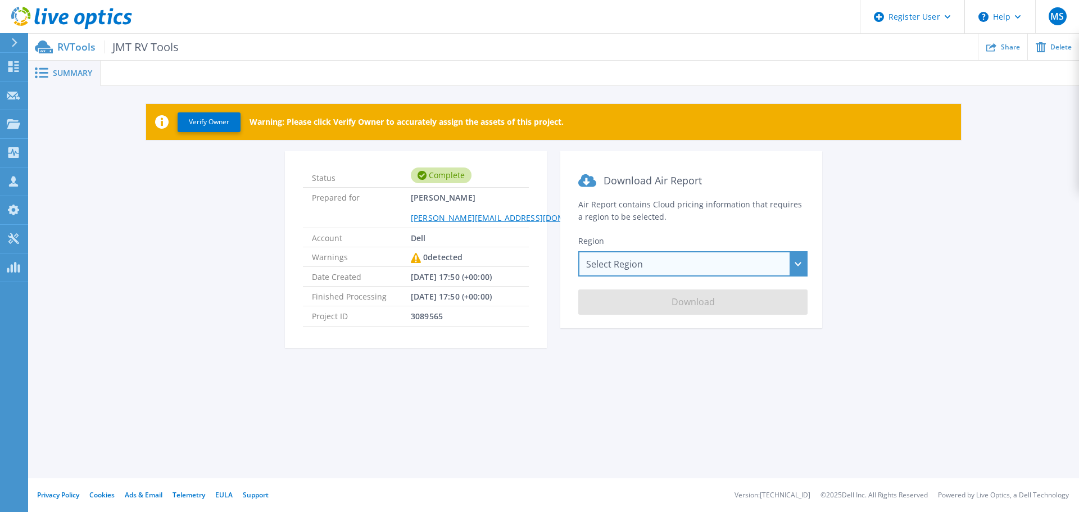
click at [612, 269] on div "Select Region [GEOGRAPHIC_DATA] ([GEOGRAPHIC_DATA]) [GEOGRAPHIC_DATA] ([GEOGRAP…" at bounding box center [692, 263] width 229 height 25
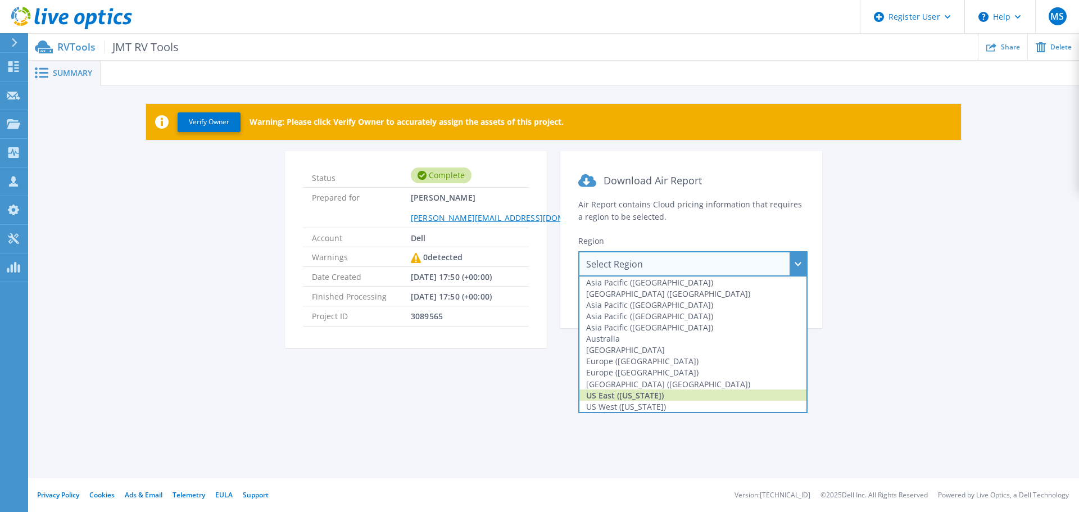
click at [635, 393] on div "US East ([US_STATE])" at bounding box center [692, 394] width 227 height 11
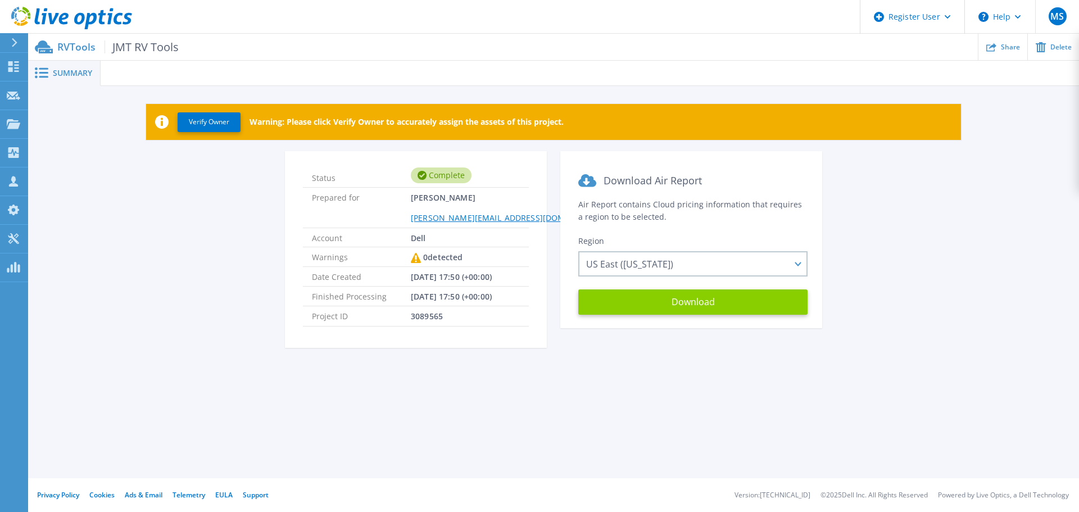
click at [656, 307] on button "Download" at bounding box center [692, 301] width 229 height 25
click at [73, 70] on span "Summary" at bounding box center [72, 73] width 39 height 8
click at [210, 115] on button "Verify Owner" at bounding box center [209, 122] width 63 height 20
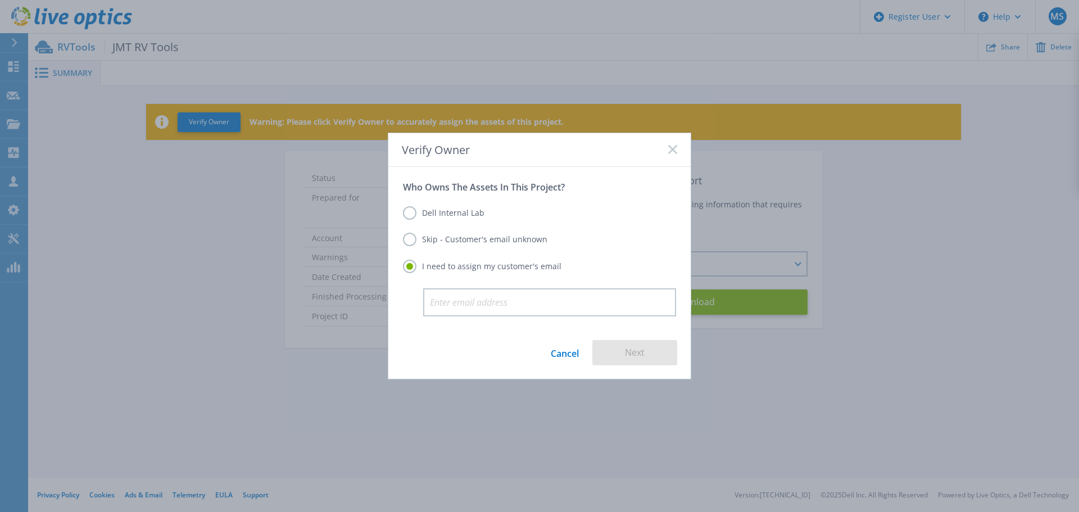
click at [442, 243] on label "Skip - Customer's email unknown" at bounding box center [475, 239] width 144 height 13
click at [0, 0] on input "Skip - Customer's email unknown" at bounding box center [0, 0] width 0 height 0
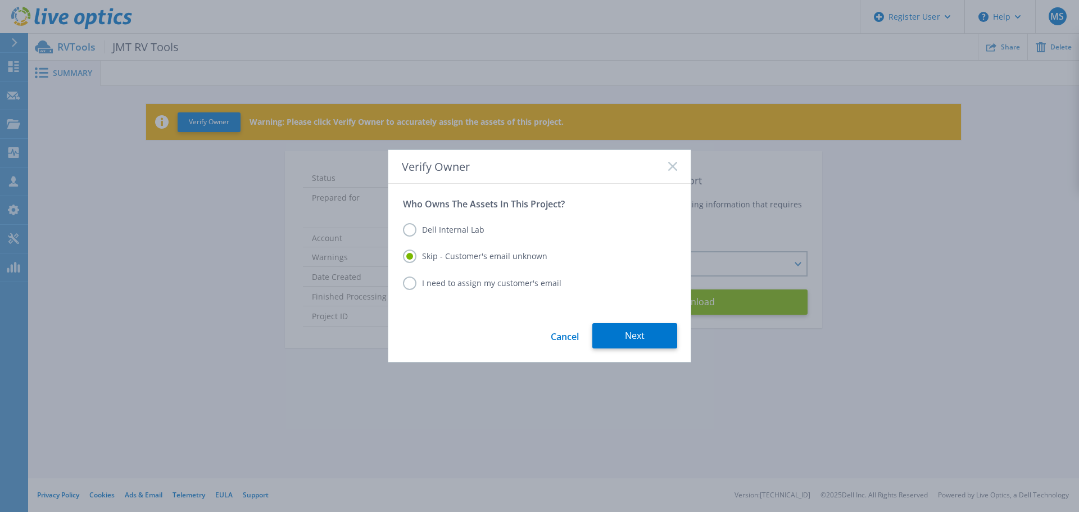
click at [436, 231] on label "Dell Internal Lab" at bounding box center [443, 229] width 81 height 13
click at [0, 0] on input "Dell Internal Lab" at bounding box center [0, 0] width 0 height 0
click at [630, 332] on button "Save" at bounding box center [634, 335] width 85 height 25
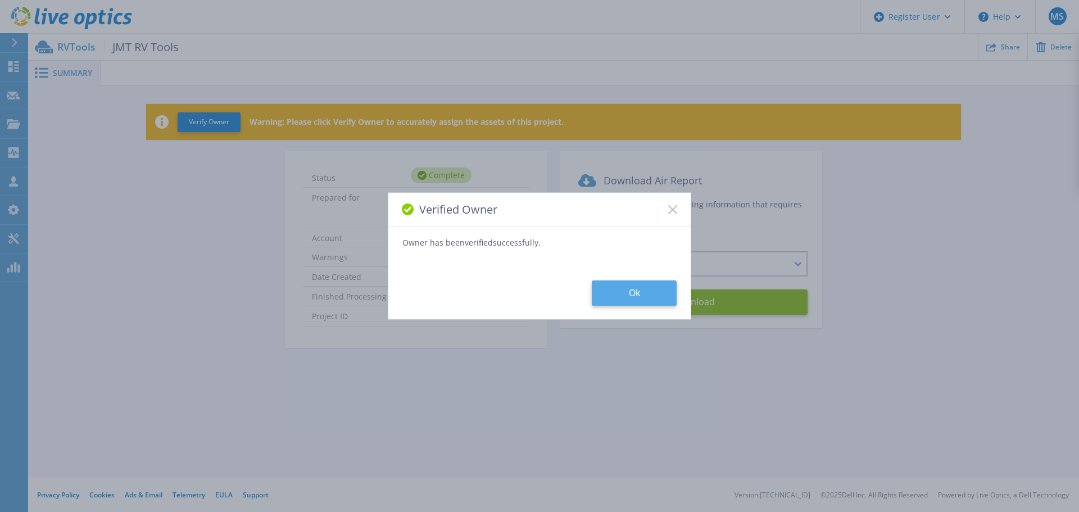
click at [619, 291] on button "Ok" at bounding box center [634, 292] width 85 height 25
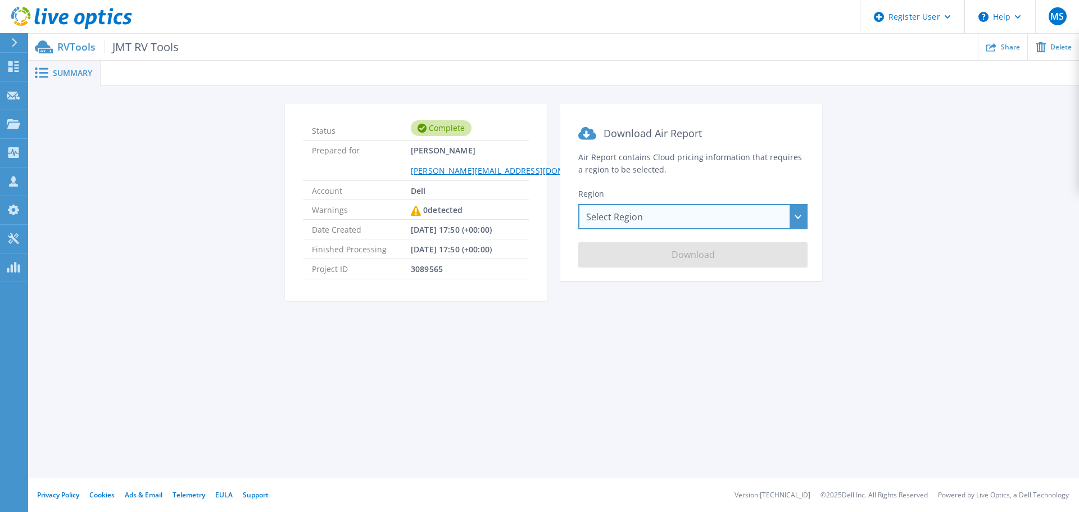
click at [636, 212] on div "Select Region [GEOGRAPHIC_DATA] ([GEOGRAPHIC_DATA]) [GEOGRAPHIC_DATA] ([GEOGRAP…" at bounding box center [692, 216] width 229 height 25
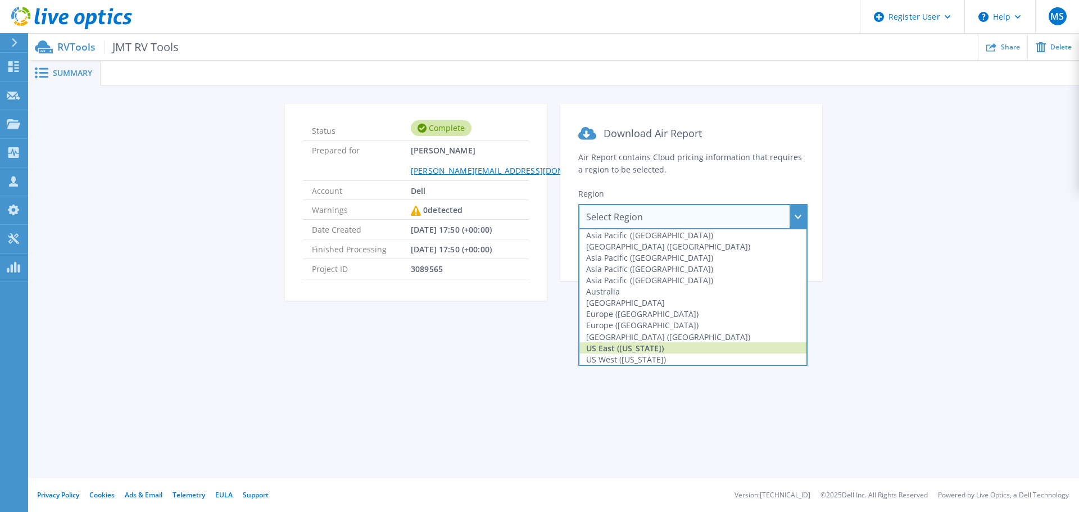
click at [630, 347] on div "US East ([US_STATE])" at bounding box center [692, 347] width 227 height 11
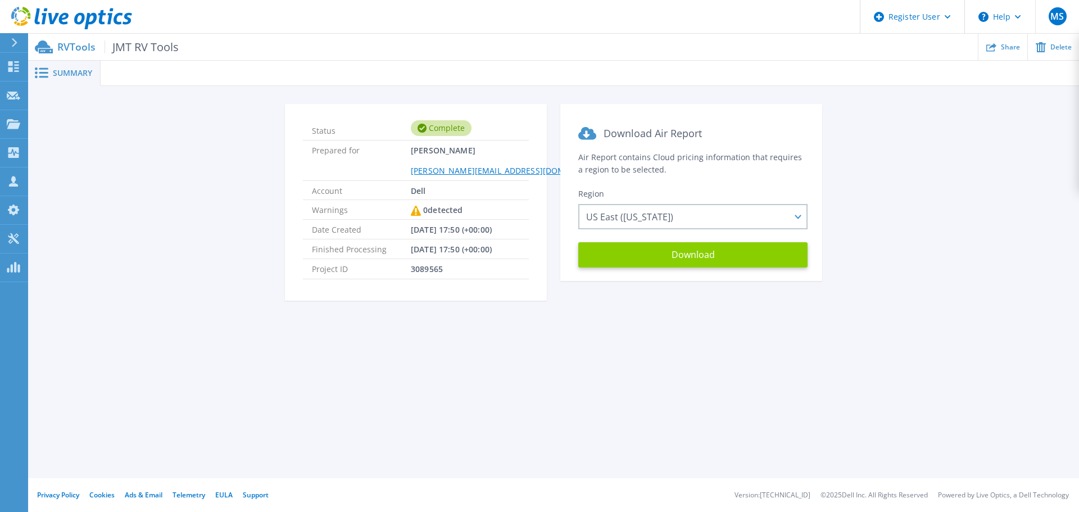
click at [671, 260] on button "Download" at bounding box center [692, 254] width 229 height 25
